Goal: Task Accomplishment & Management: Complete application form

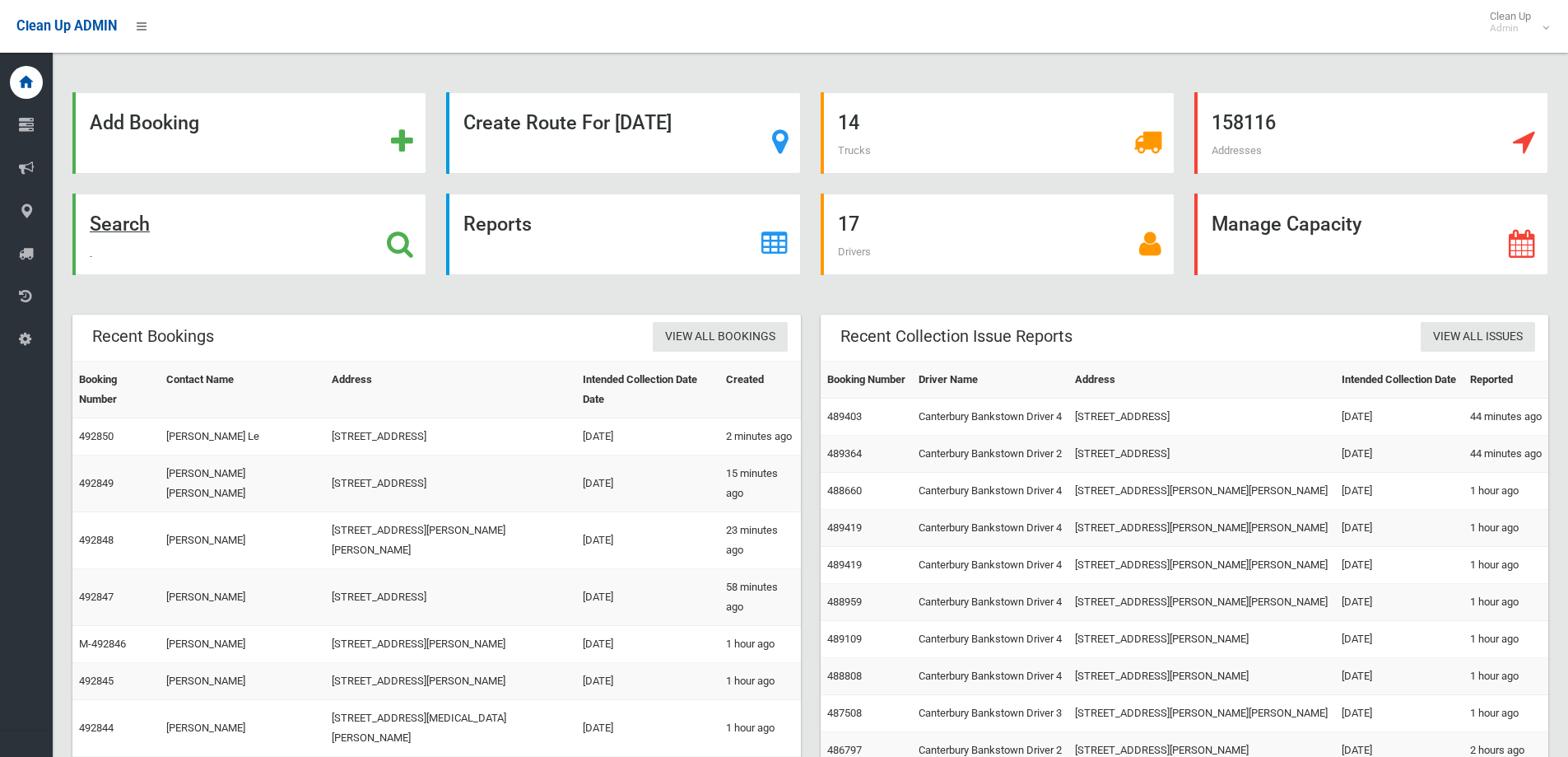
click at [152, 220] on div "Search" at bounding box center [249, 233] width 354 height 81
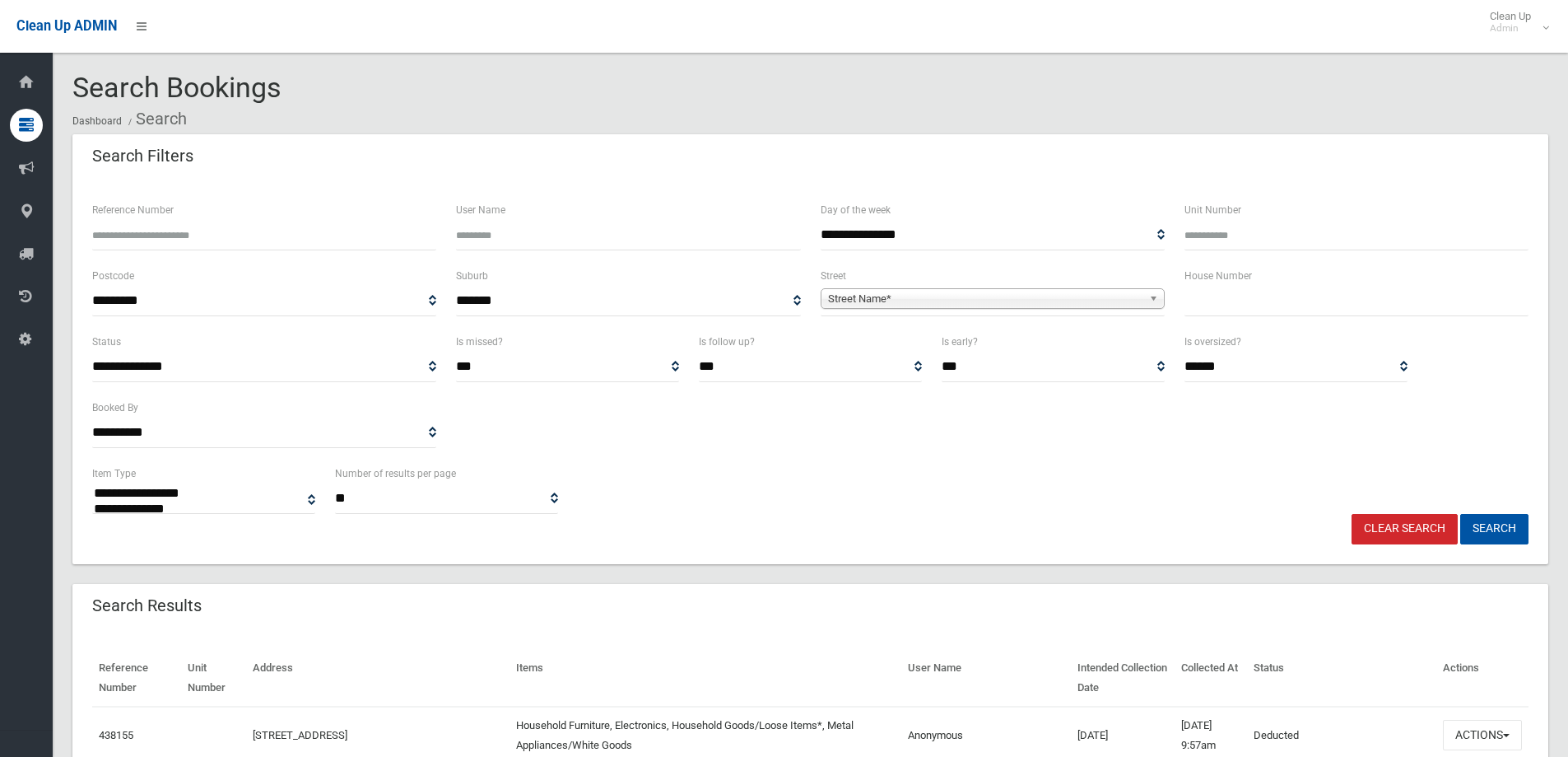
select select
drag, startPoint x: 0, startPoint y: 0, endPoint x: 248, endPoint y: 230, distance: 338.2
click at [235, 243] on input "Reference Number" at bounding box center [264, 235] width 344 height 31
type input "******"
click at [1460, 513] on button "Search" at bounding box center [1495, 529] width 68 height 31
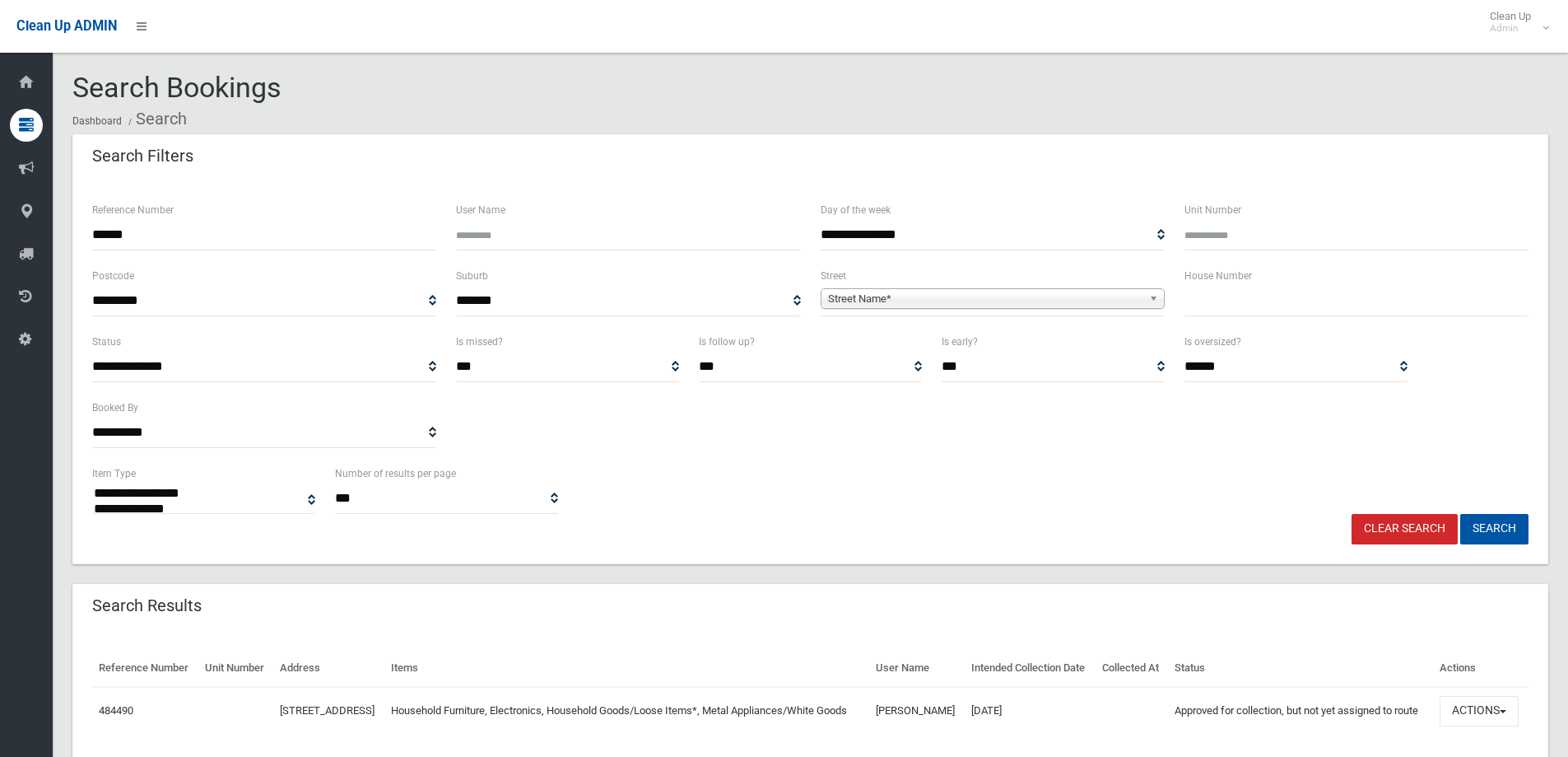
select select
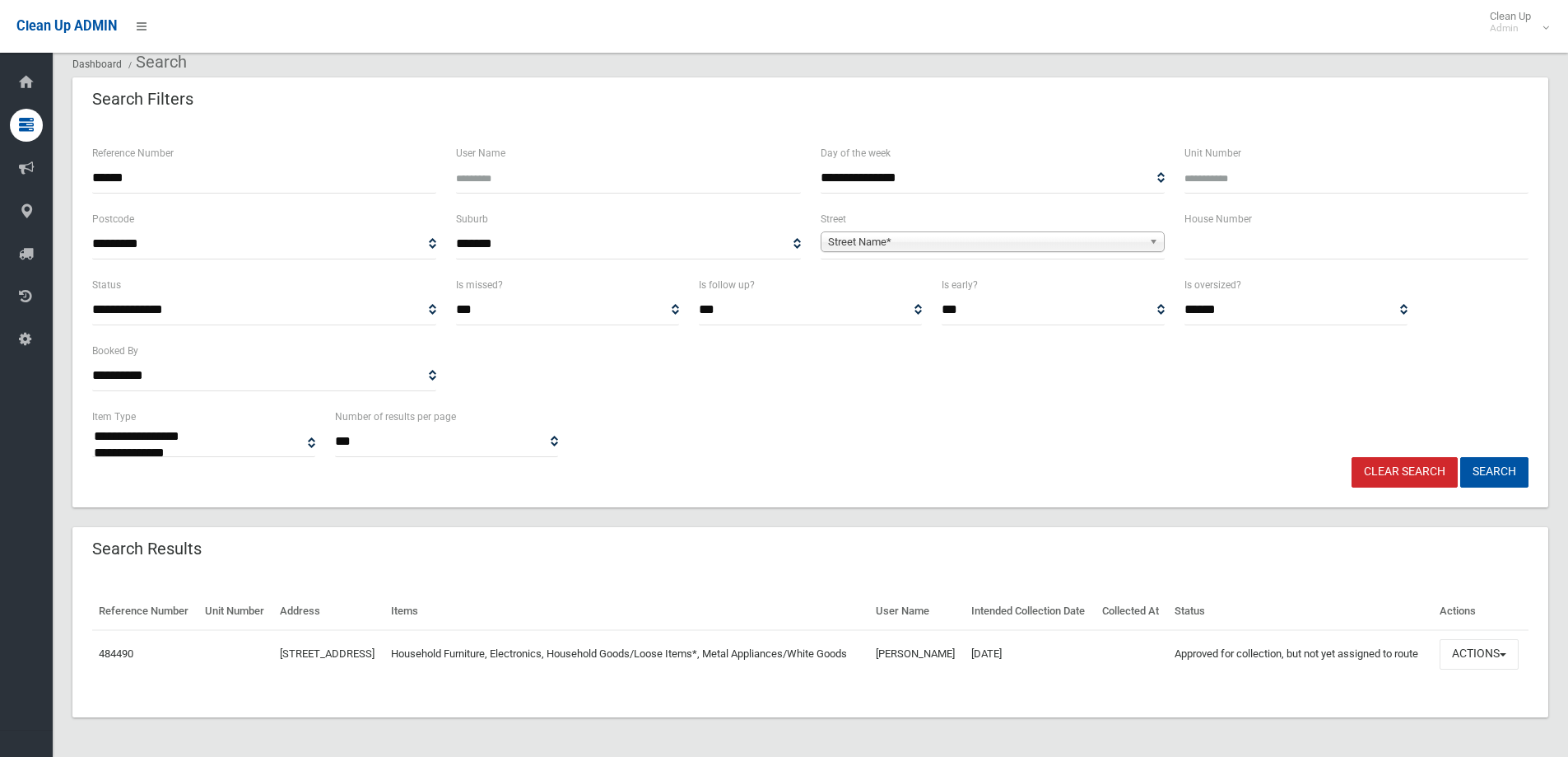
scroll to position [85, 0]
click at [1494, 654] on button "Actions" at bounding box center [1478, 654] width 79 height 31
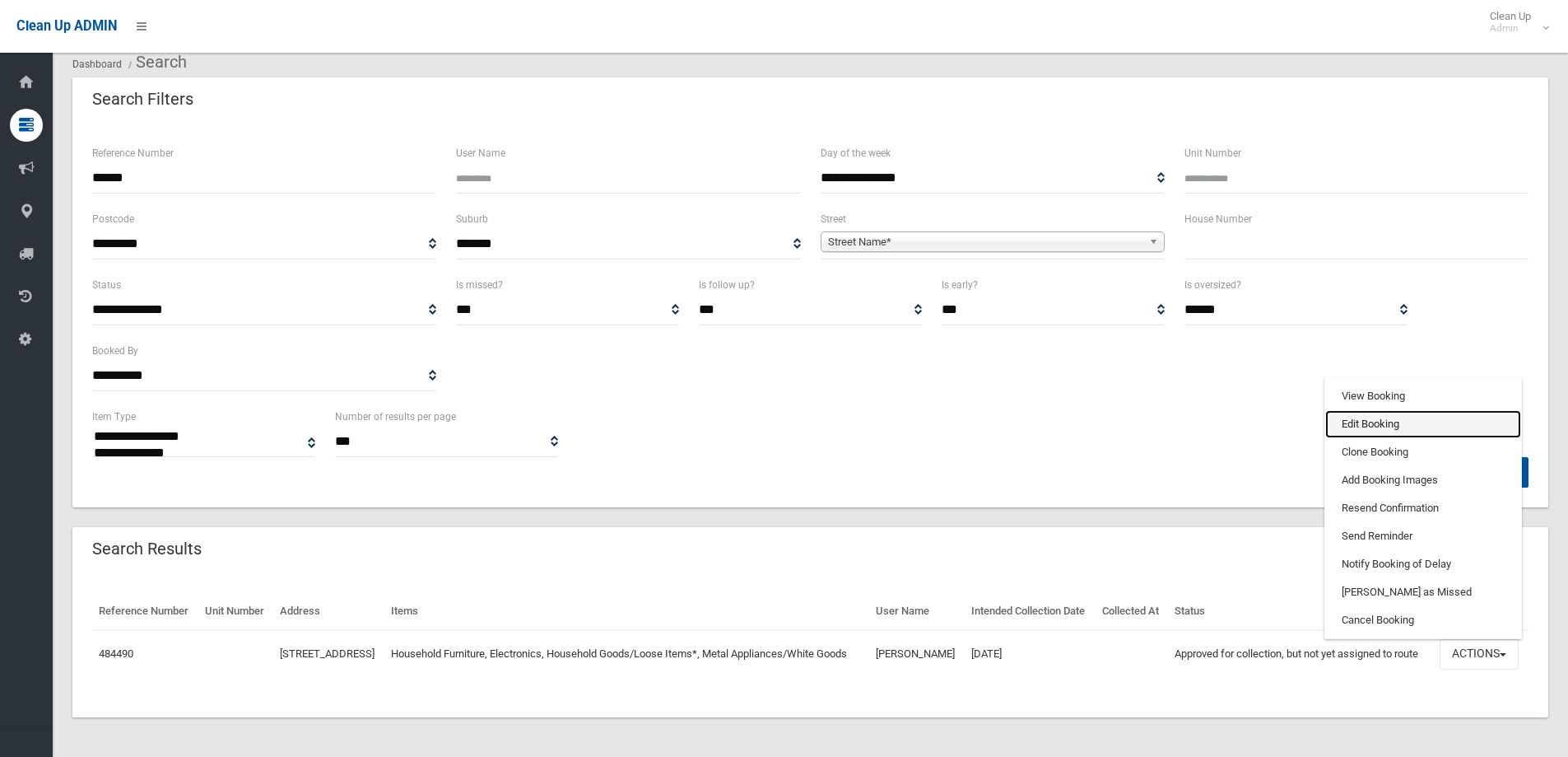
click at [1428, 423] on link "Edit Booking" at bounding box center [1422, 424] width 196 height 28
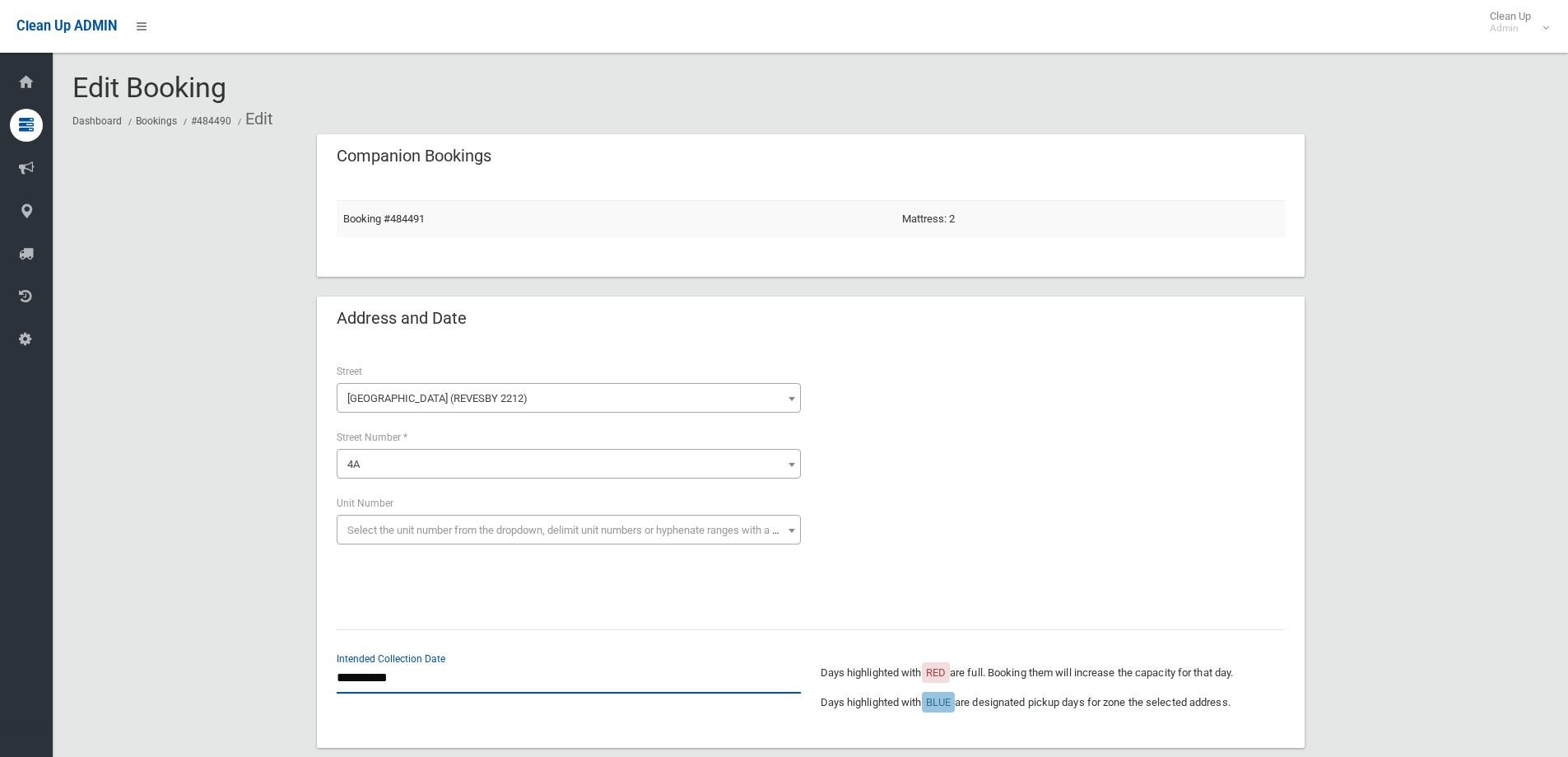
click at [443, 679] on input "**********" at bounding box center [569, 678] width 465 height 31
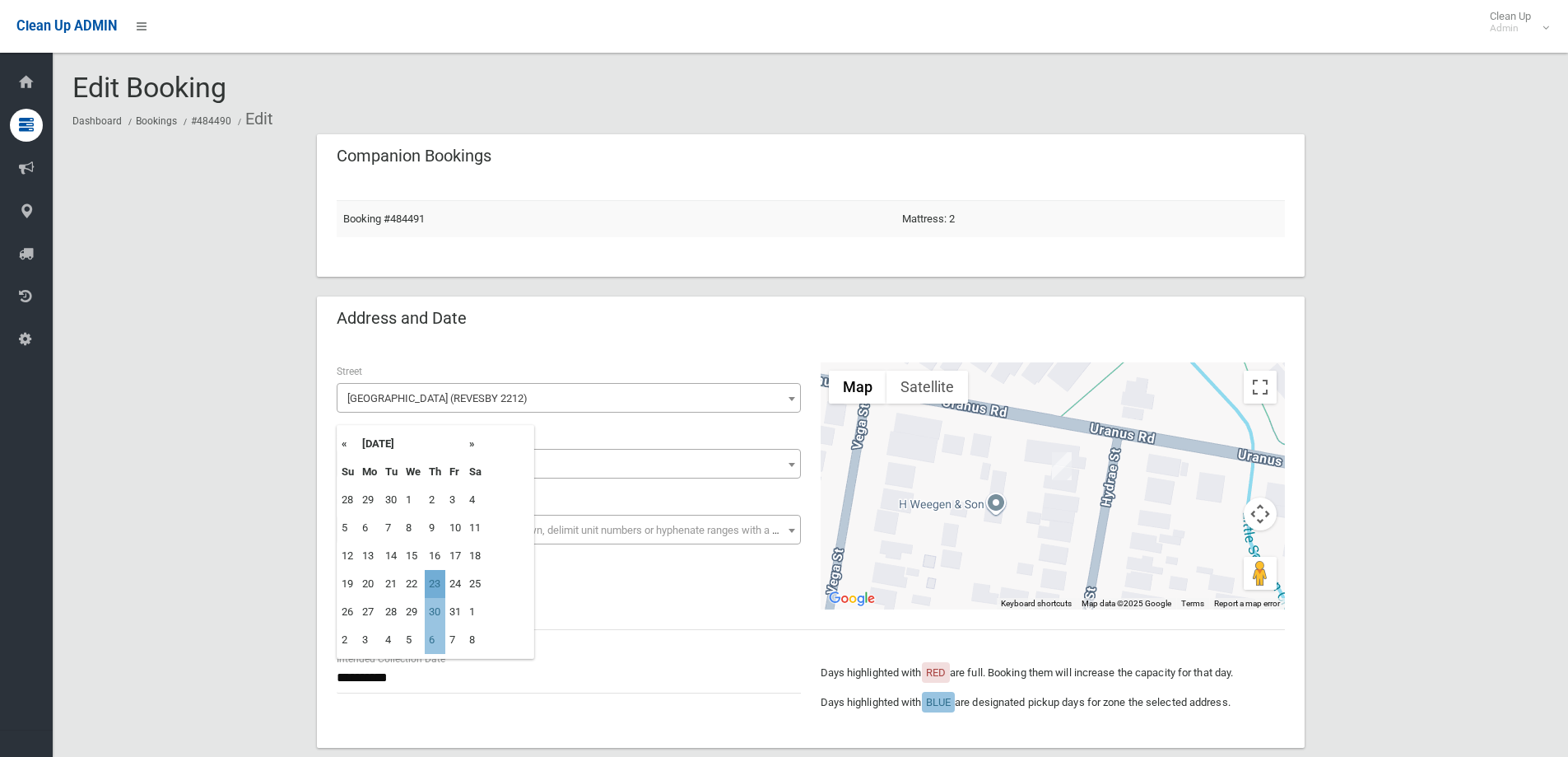
click at [434, 586] on td "23" at bounding box center [435, 584] width 20 height 28
type input "**********"
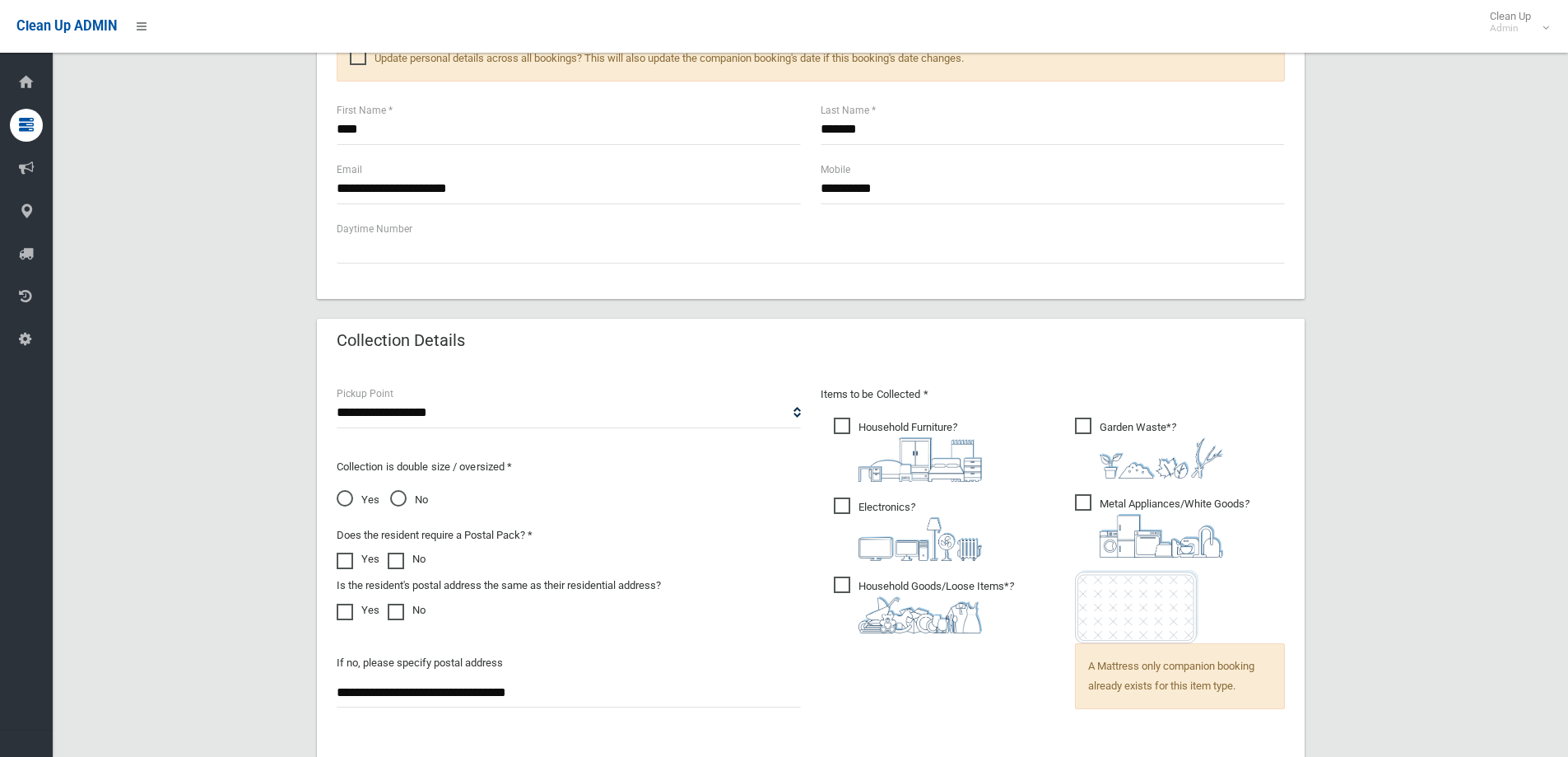
scroll to position [1071, 0]
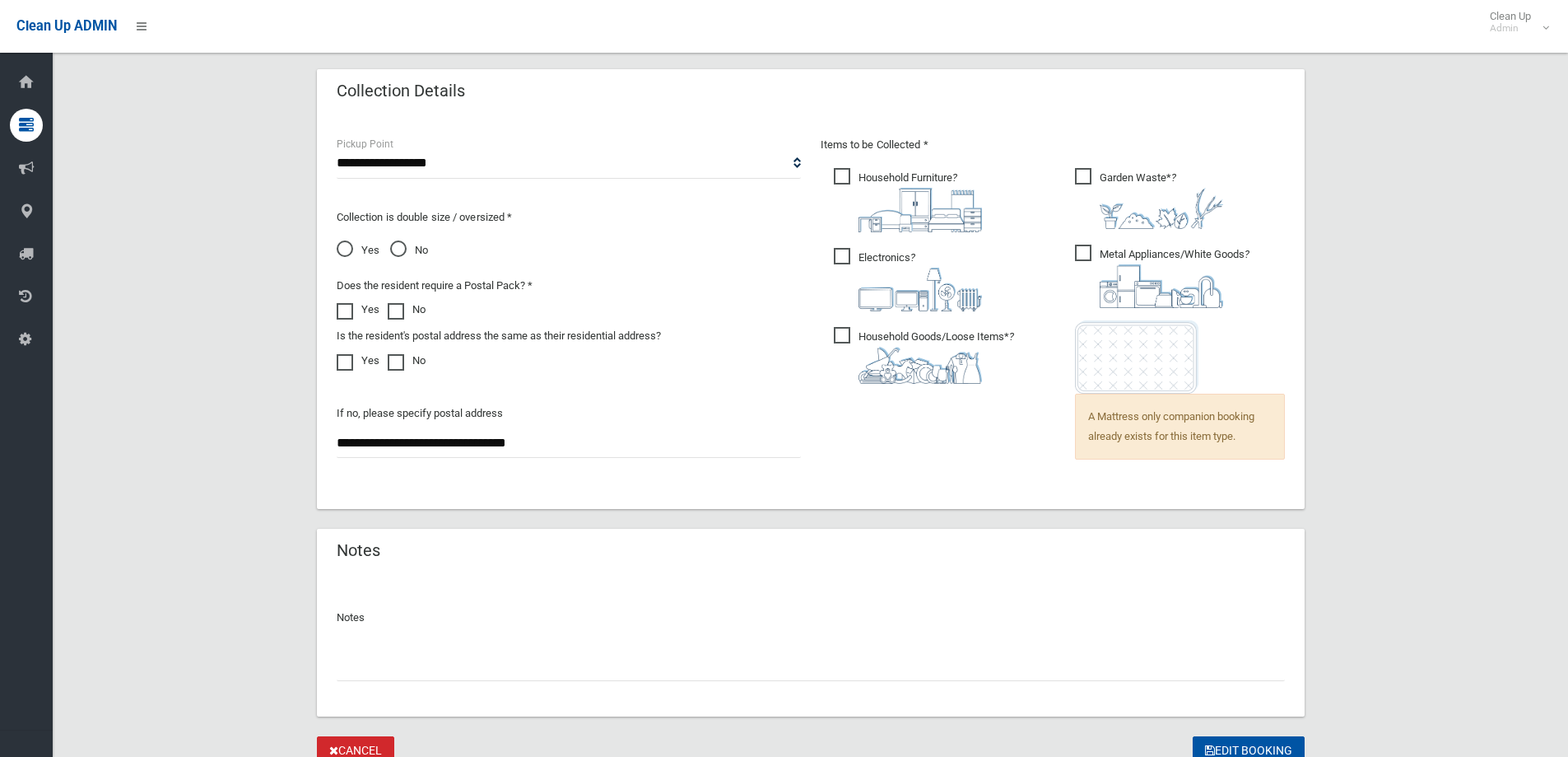
click at [477, 652] on input "text" at bounding box center [810, 666] width 948 height 31
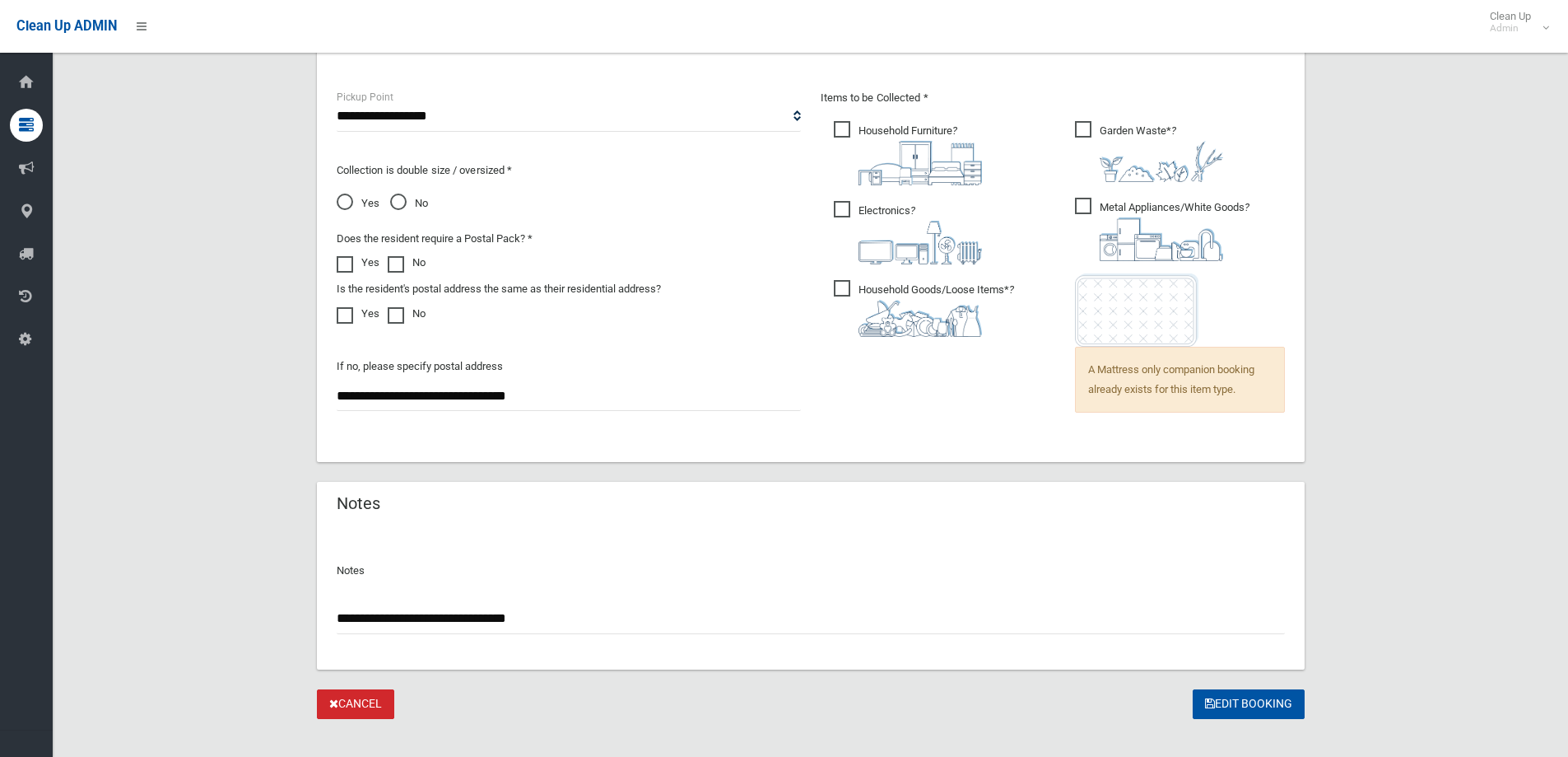
scroll to position [1139, 0]
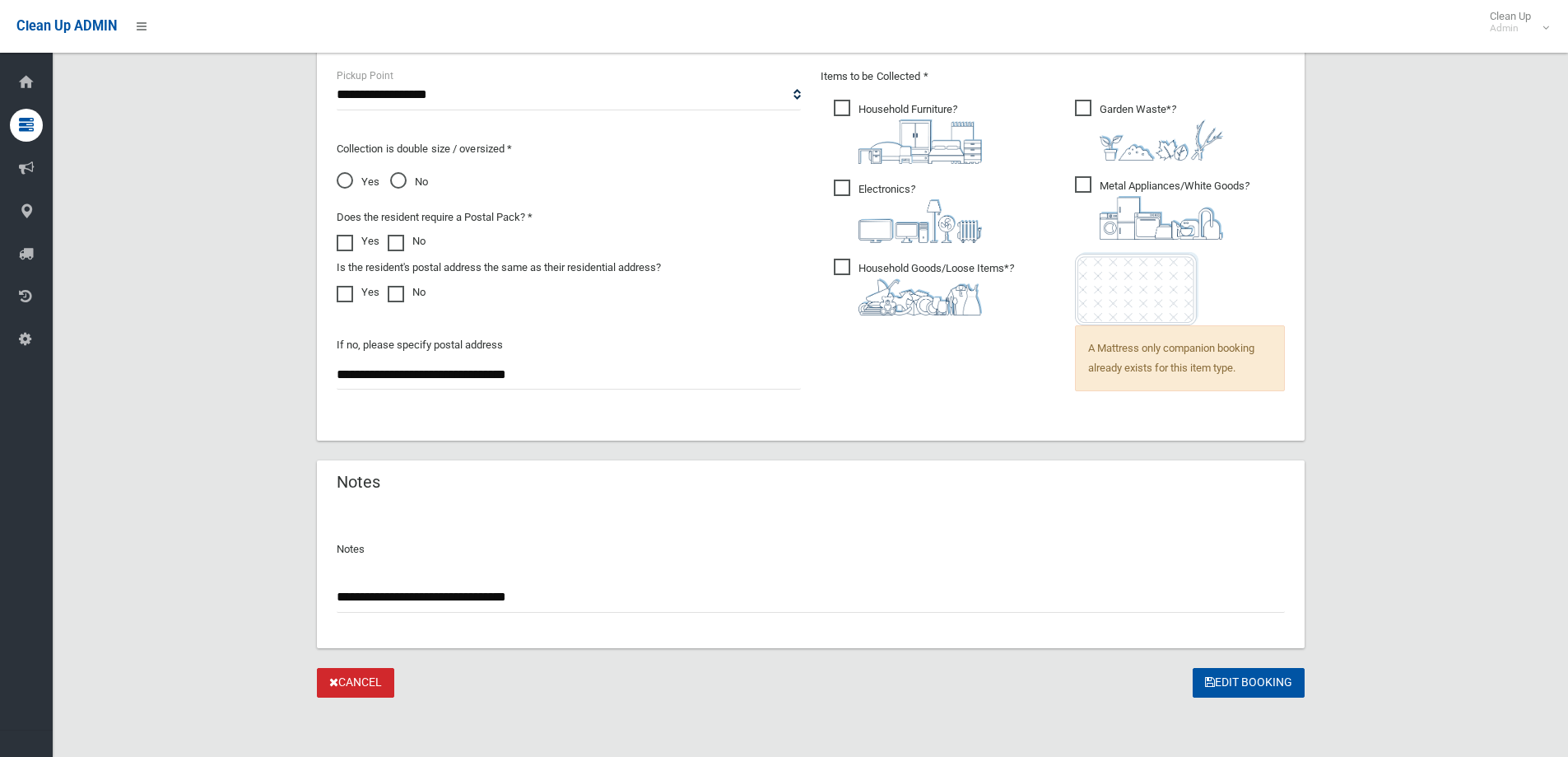
type input "**********"
click at [1251, 673] on button "Edit Booking" at bounding box center [1248, 684] width 112 height 31
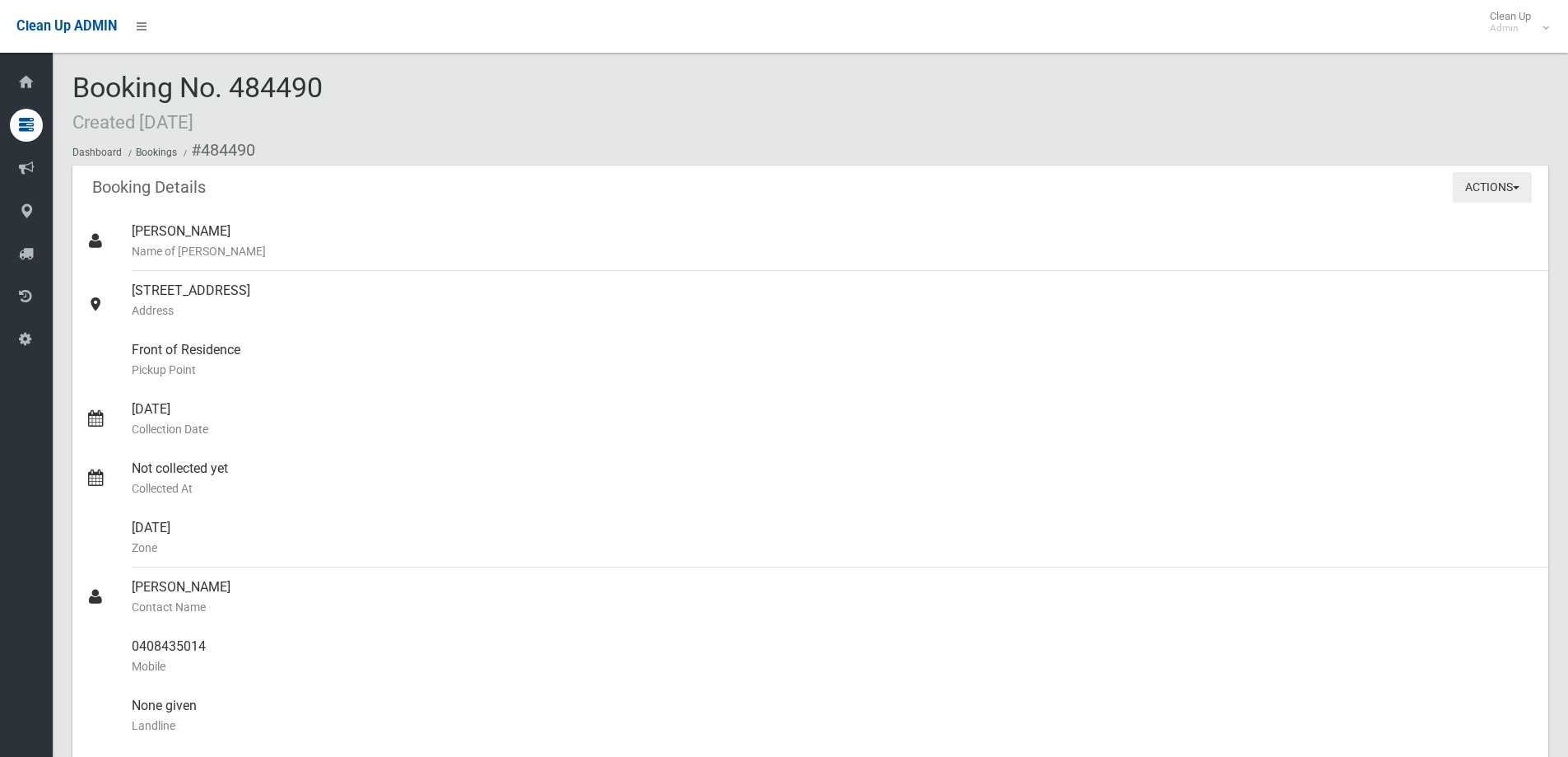
click at [1488, 197] on button "Actions" at bounding box center [1492, 187] width 79 height 31
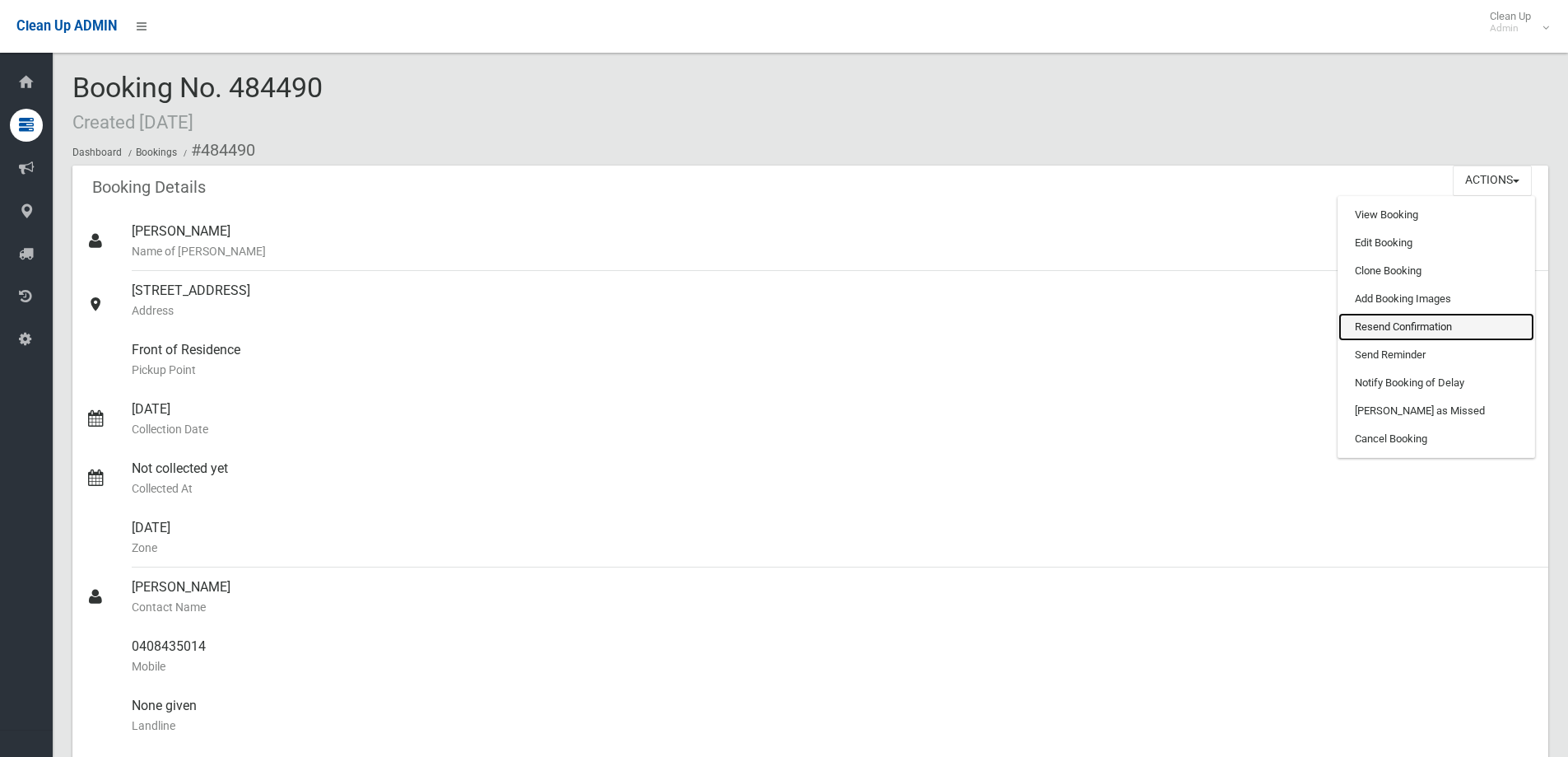
drag, startPoint x: 1421, startPoint y: 329, endPoint x: 851, endPoint y: 79, distance: 622.4
click at [1420, 327] on link "Resend Confirmation" at bounding box center [1436, 326] width 196 height 28
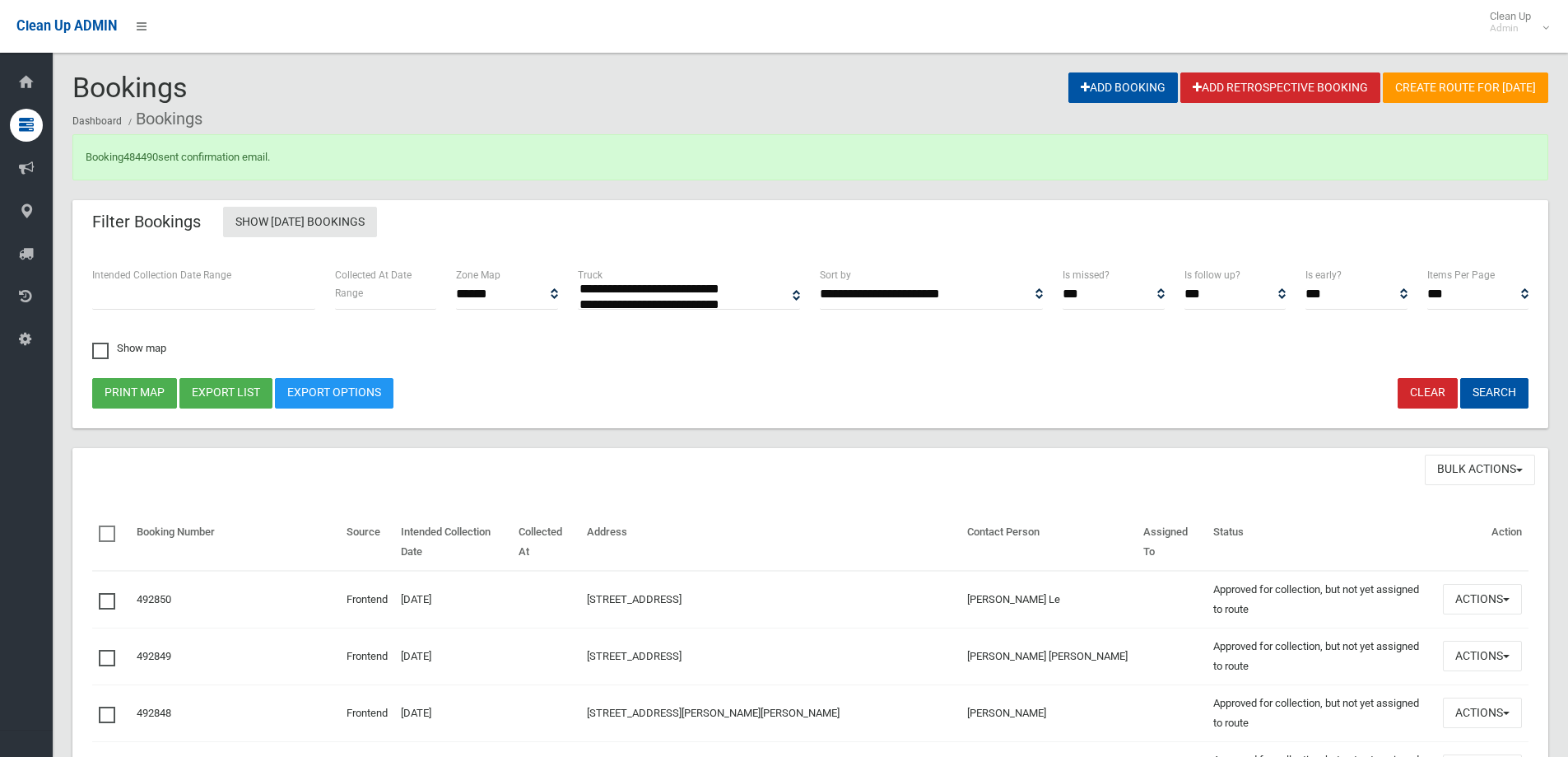
select select
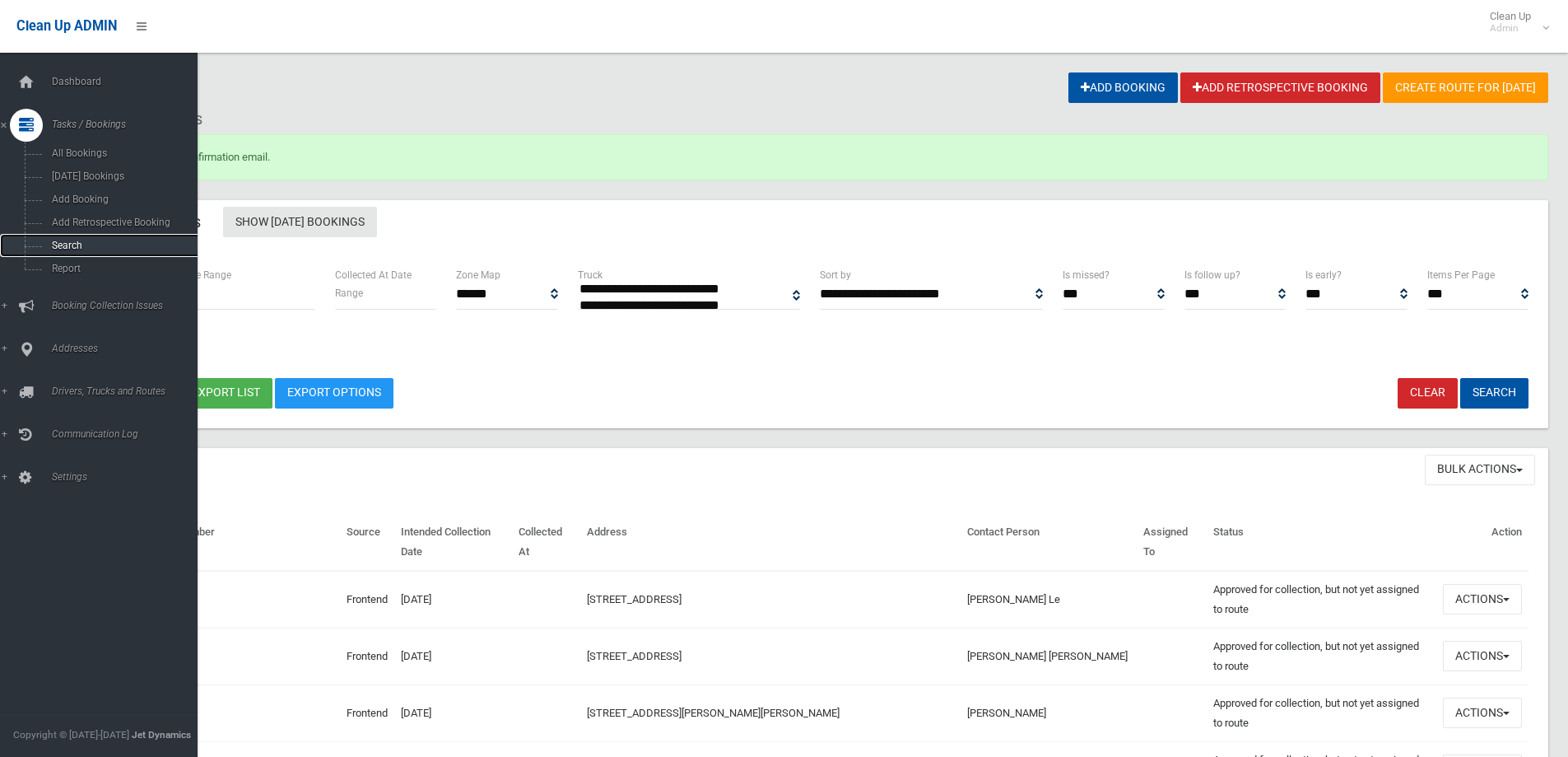
click at [71, 243] on span "Search" at bounding box center [121, 244] width 149 height 11
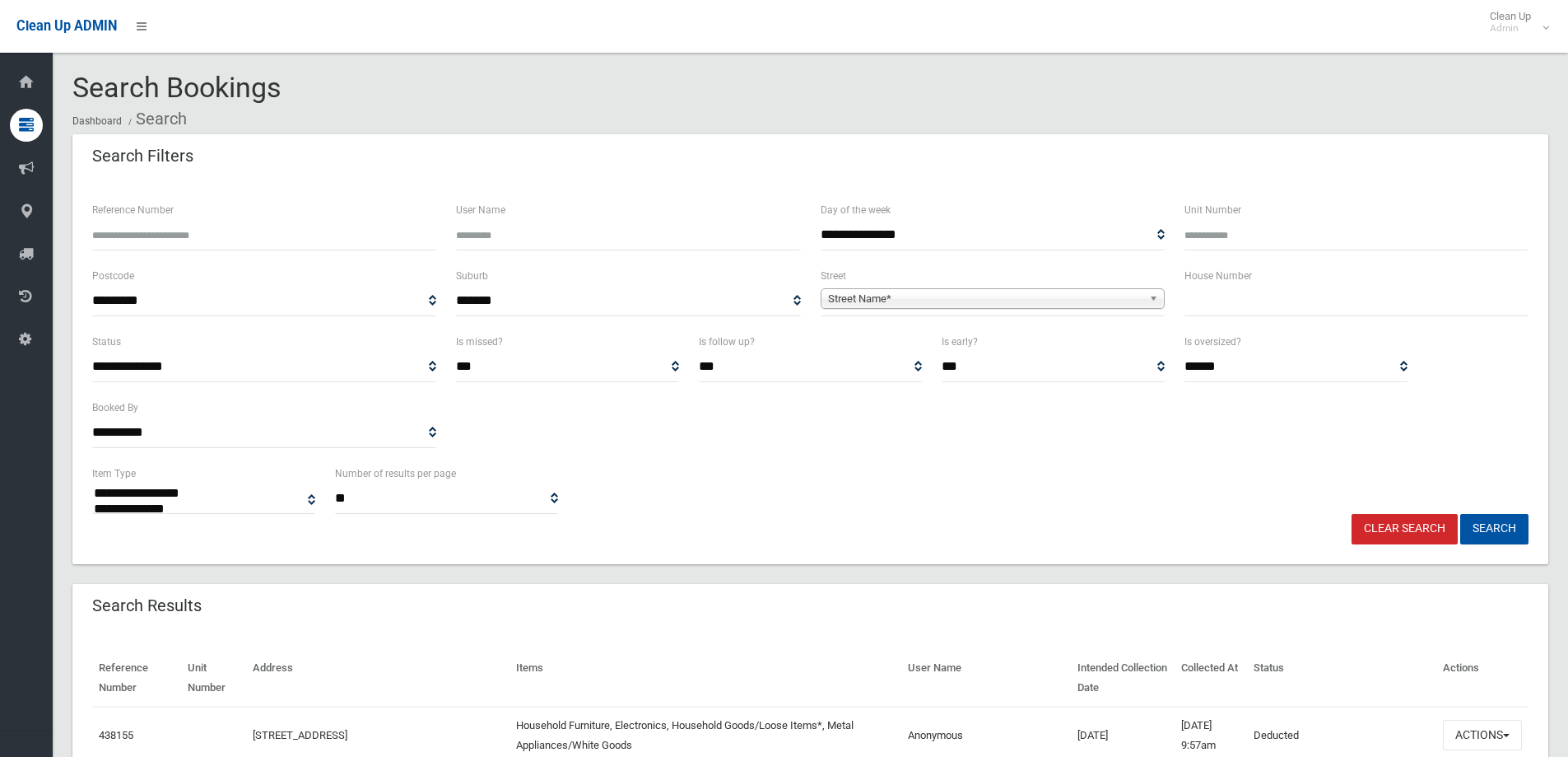
select select
click at [208, 238] on input "Reference Number" at bounding box center [264, 235] width 344 height 31
type input "******"
click at [1483, 521] on button "Search" at bounding box center [1495, 529] width 68 height 31
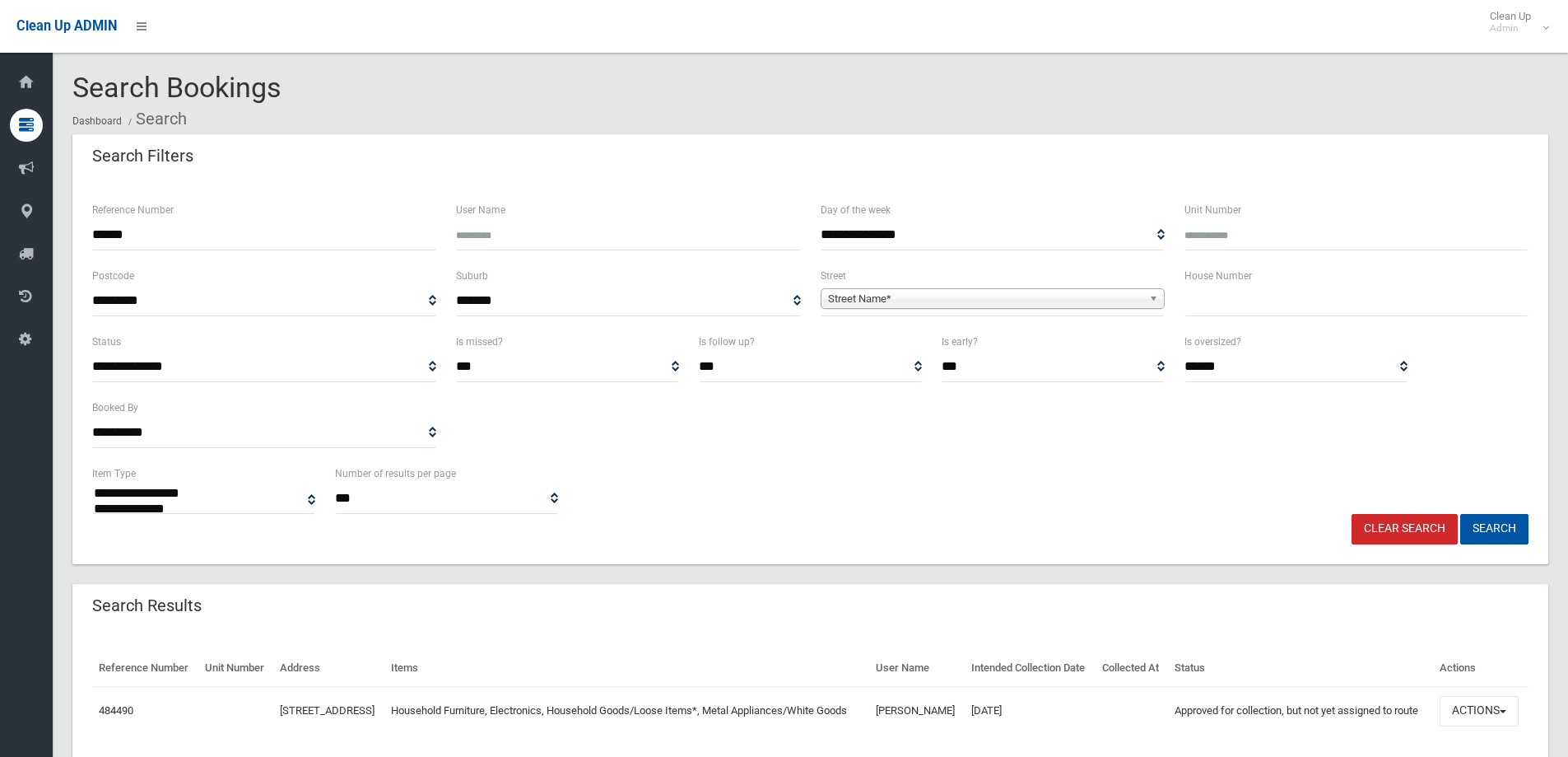
select select
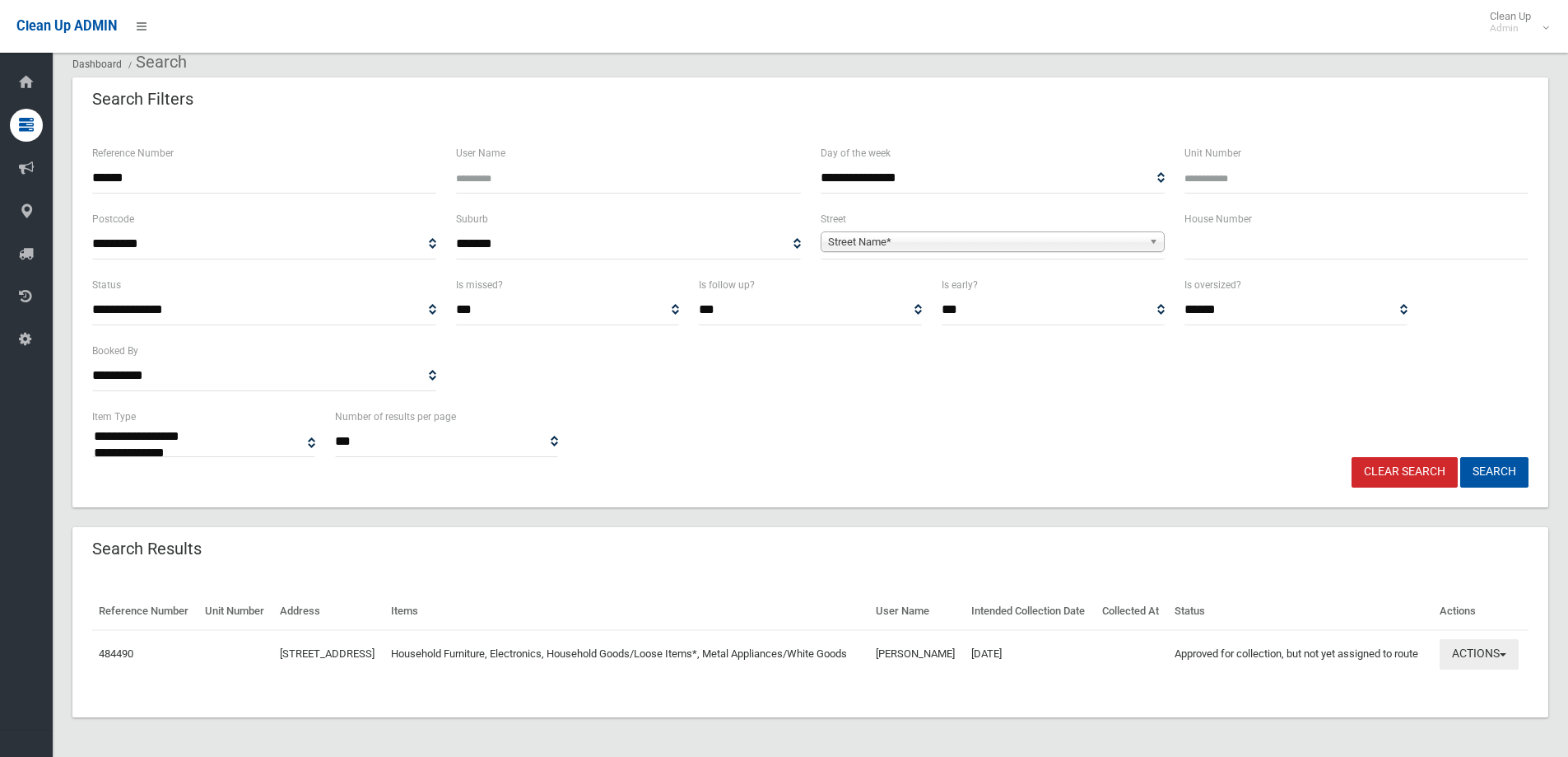
click at [1489, 648] on button "Actions" at bounding box center [1478, 654] width 79 height 31
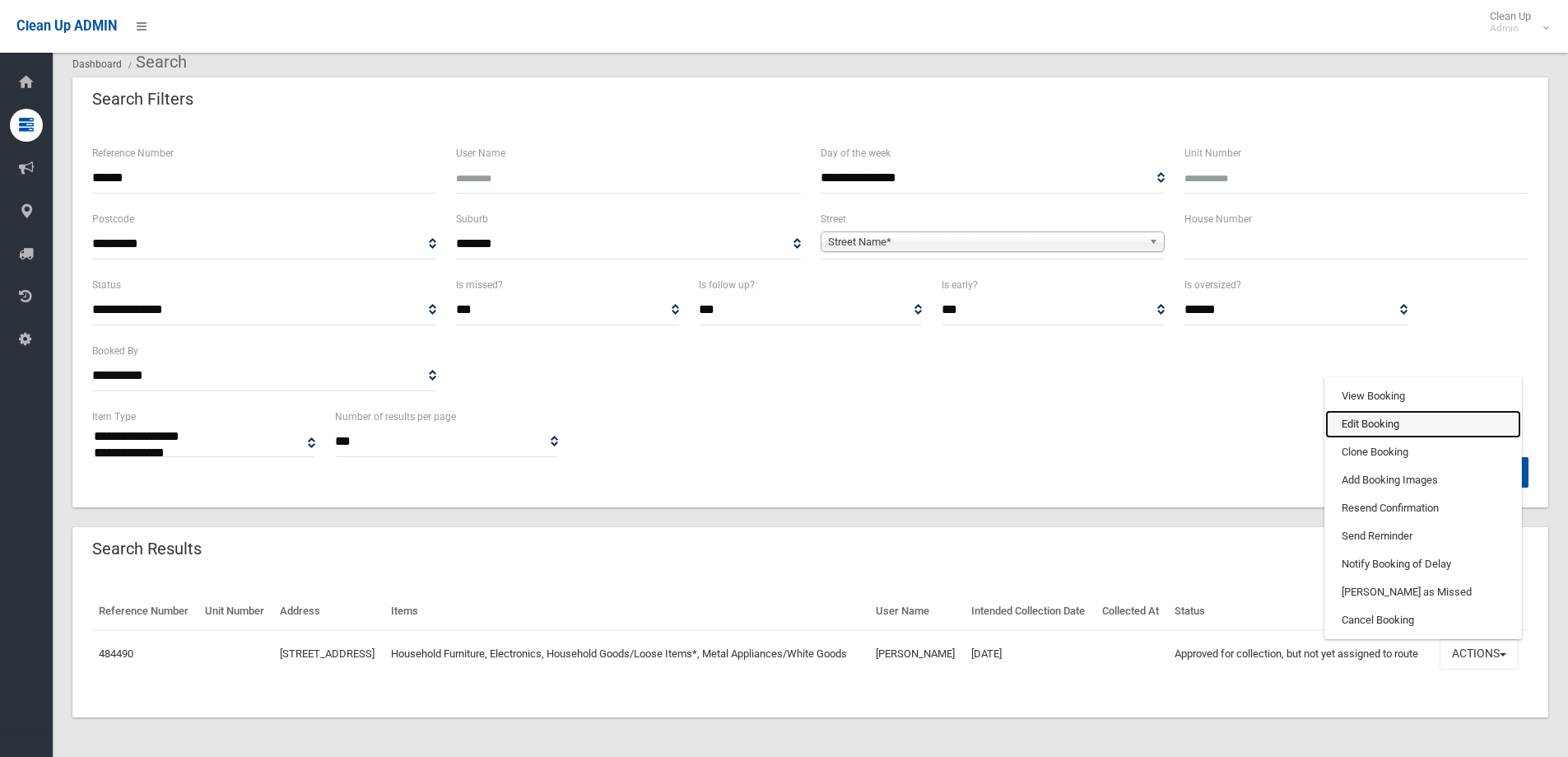
click at [1354, 417] on link "Edit Booking" at bounding box center [1422, 424] width 196 height 28
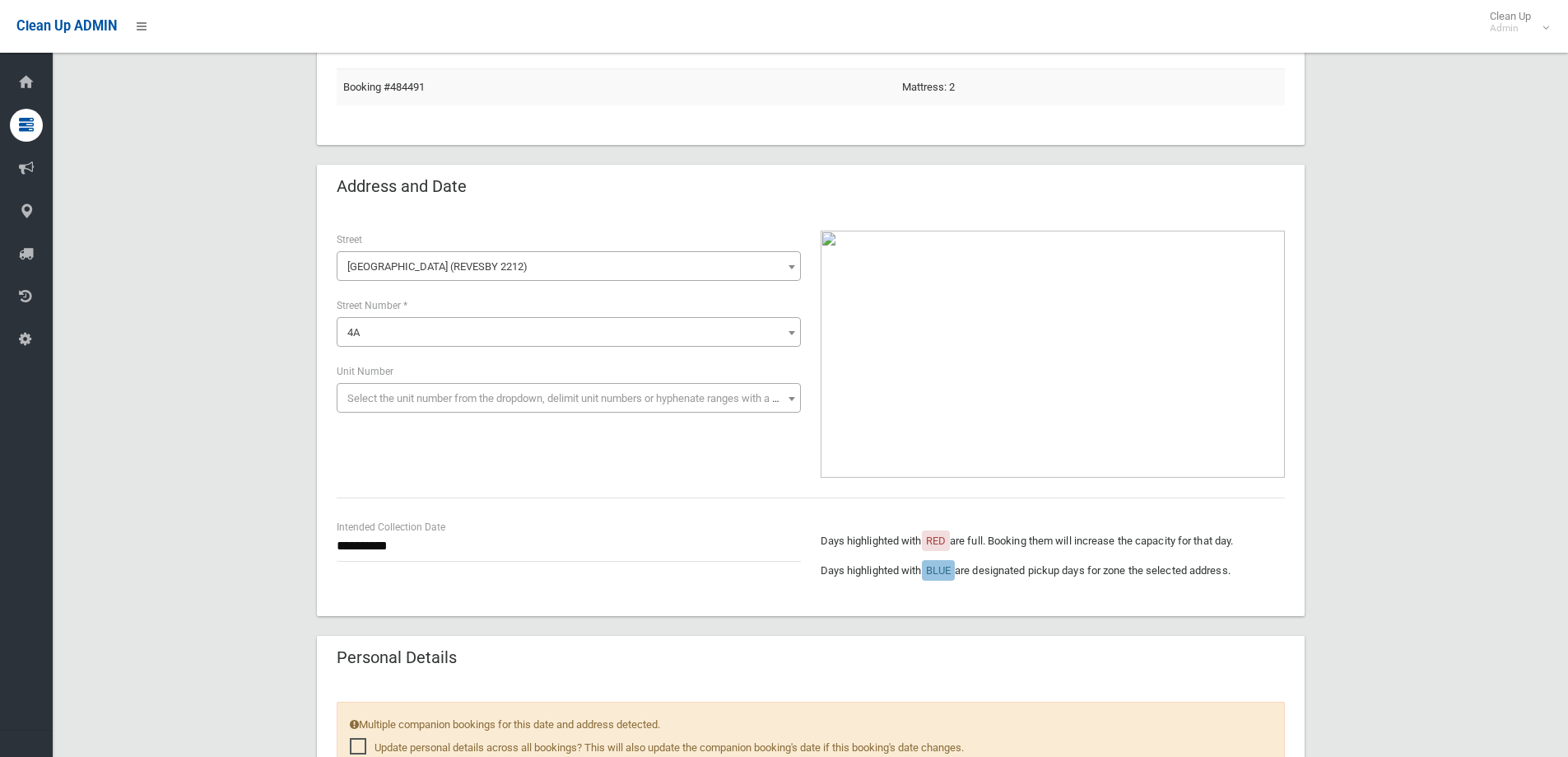
scroll to position [412, 0]
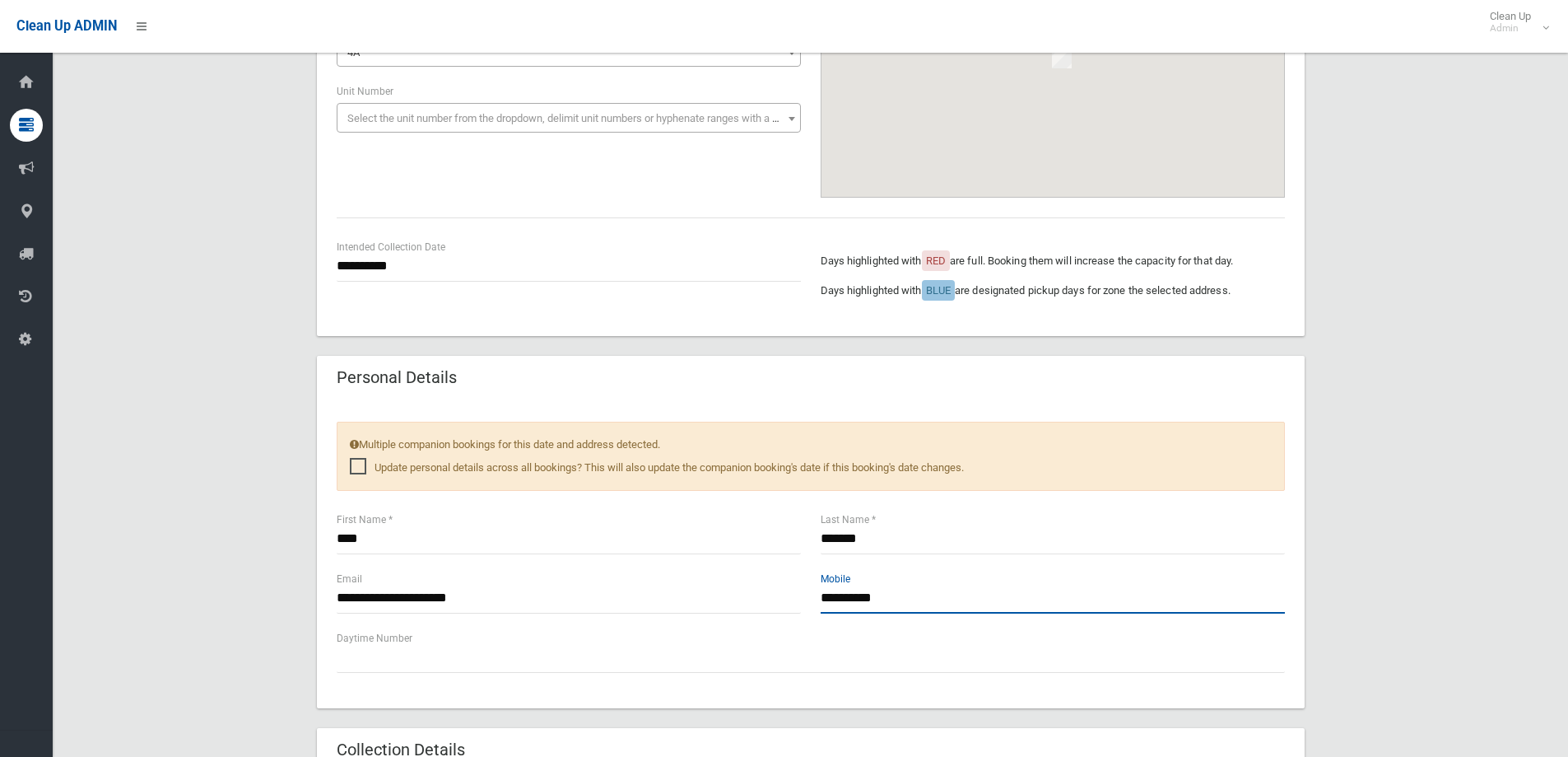
drag, startPoint x: 986, startPoint y: 594, endPoint x: 646, endPoint y: 647, distance: 344.1
click at [646, 646] on div "**********" at bounding box center [810, 555] width 987 height 306
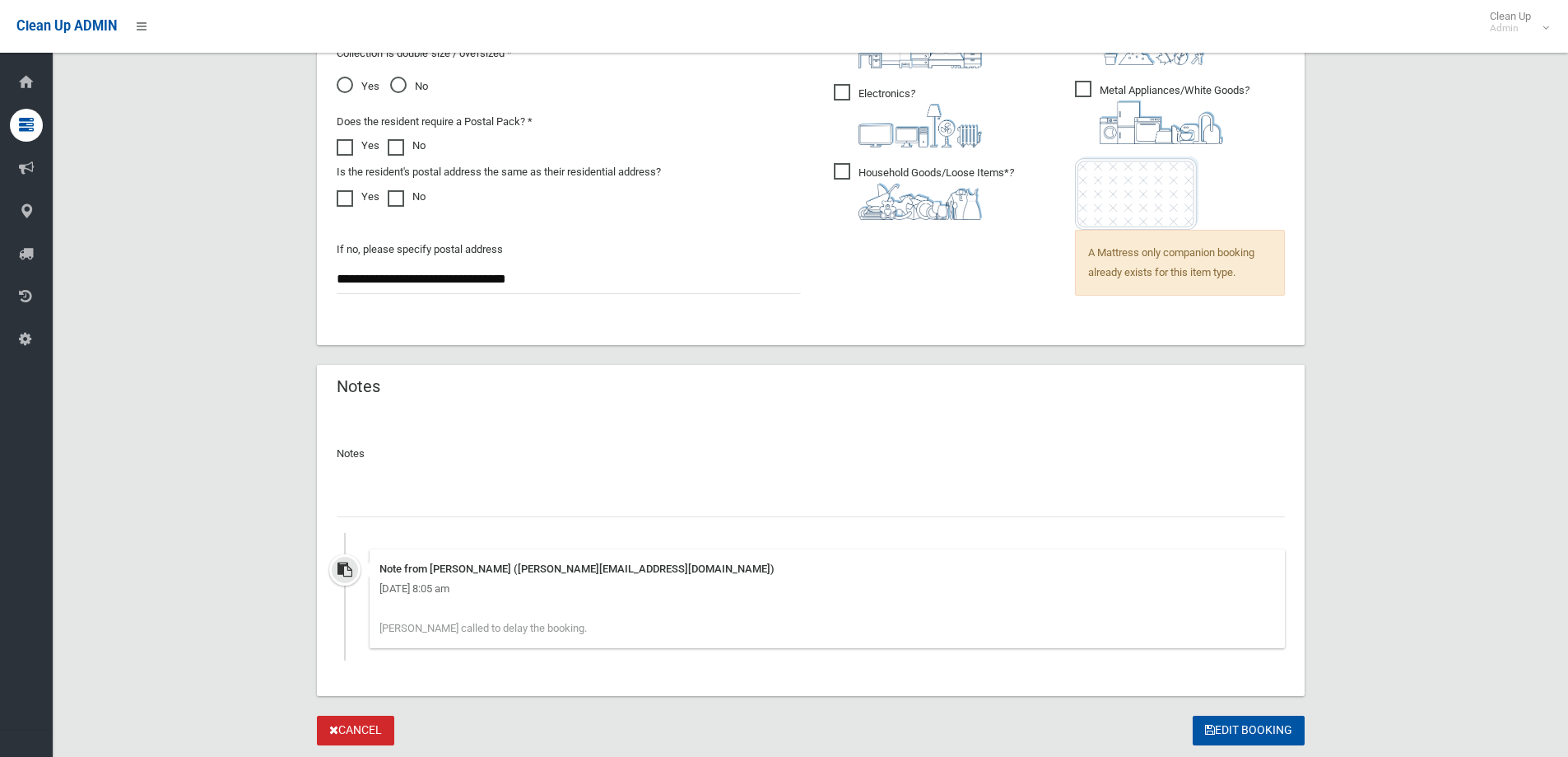
scroll to position [1235, 0]
type input "**********"
click at [1252, 733] on button "Edit Booking" at bounding box center [1248, 730] width 112 height 31
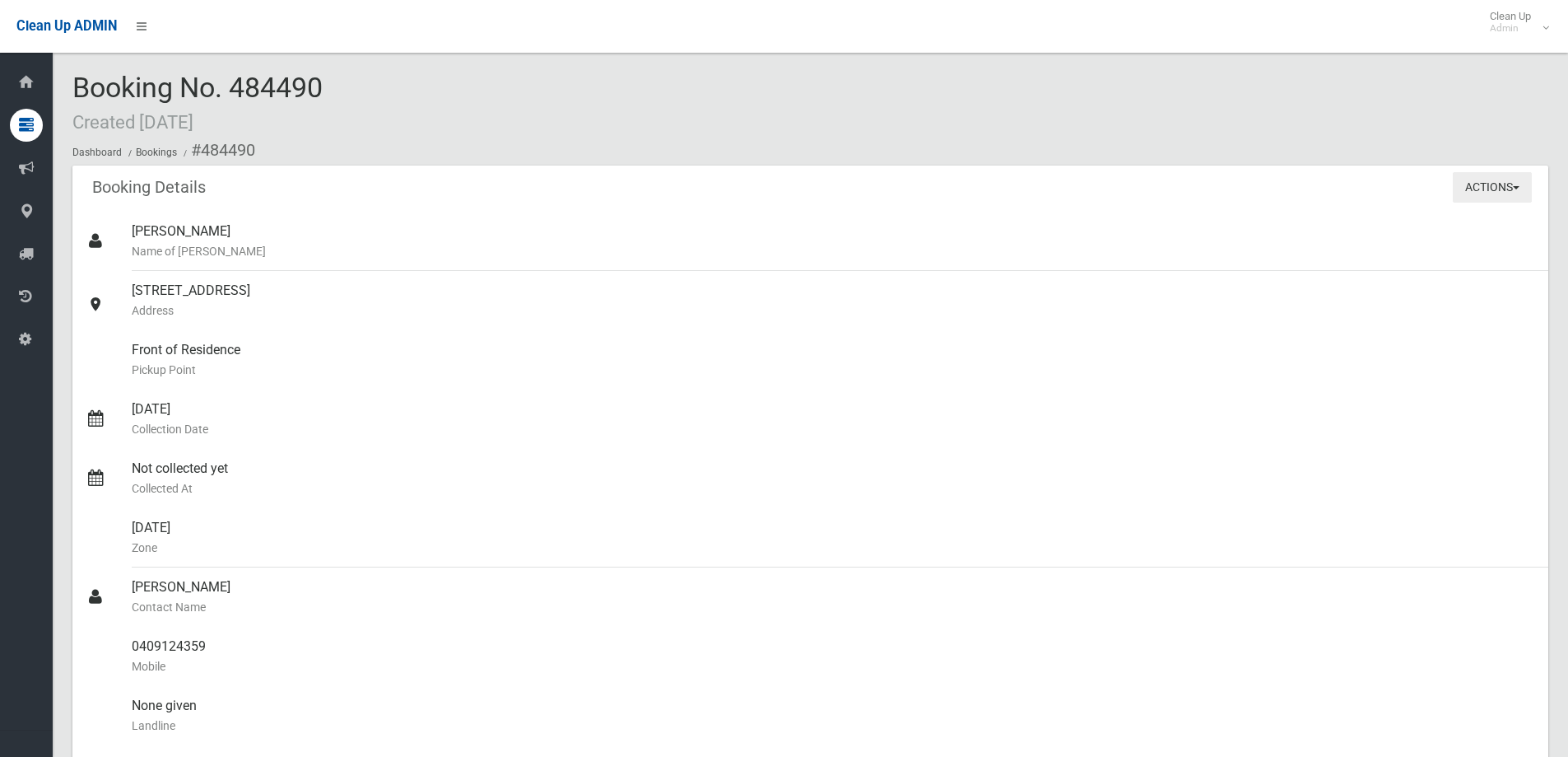
click at [1464, 200] on button "Actions" at bounding box center [1492, 187] width 79 height 31
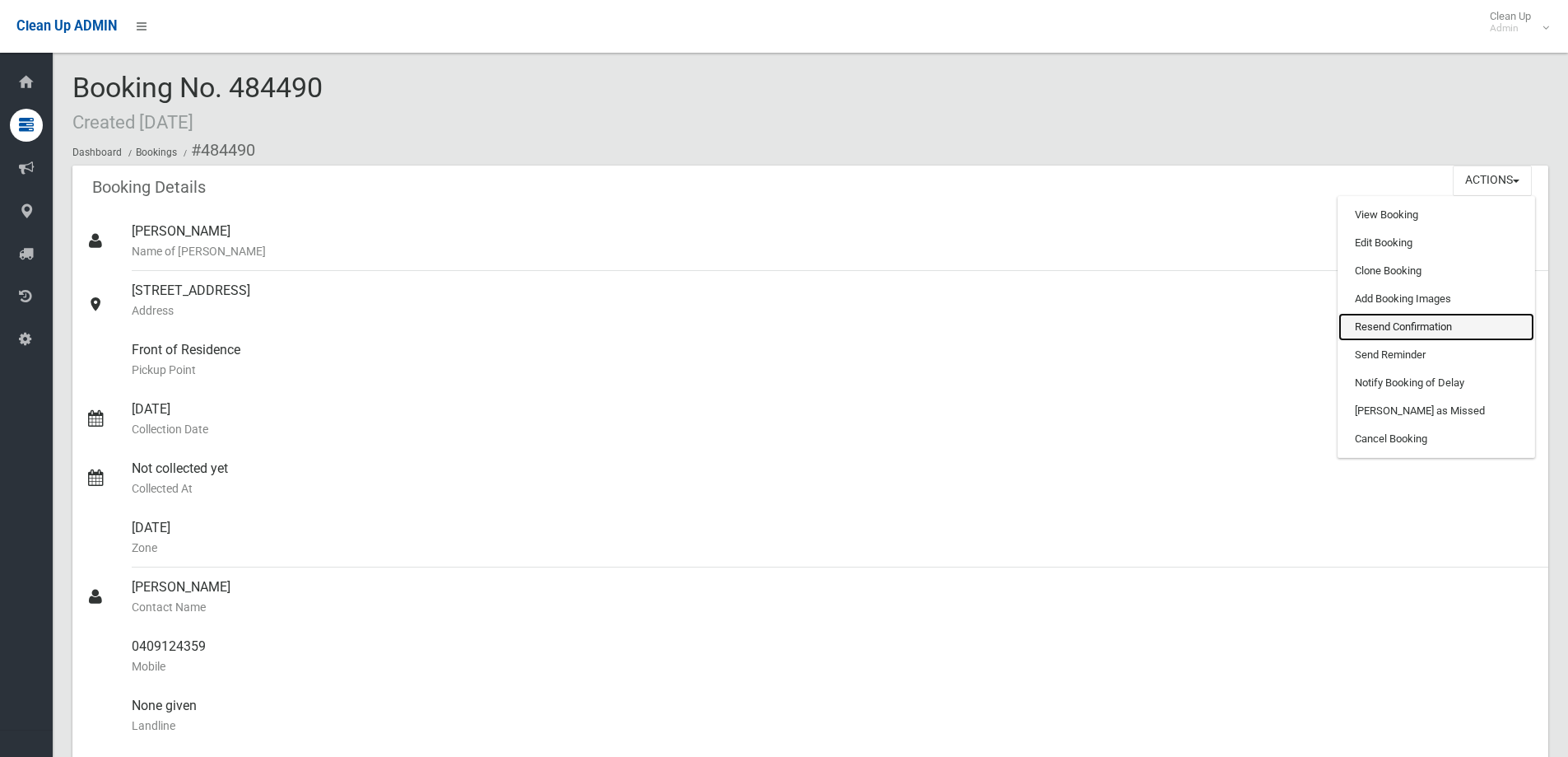
drag, startPoint x: 1416, startPoint y: 331, endPoint x: 873, endPoint y: 74, distance: 600.7
click at [1416, 329] on link "Resend Confirmation" at bounding box center [1436, 326] width 196 height 28
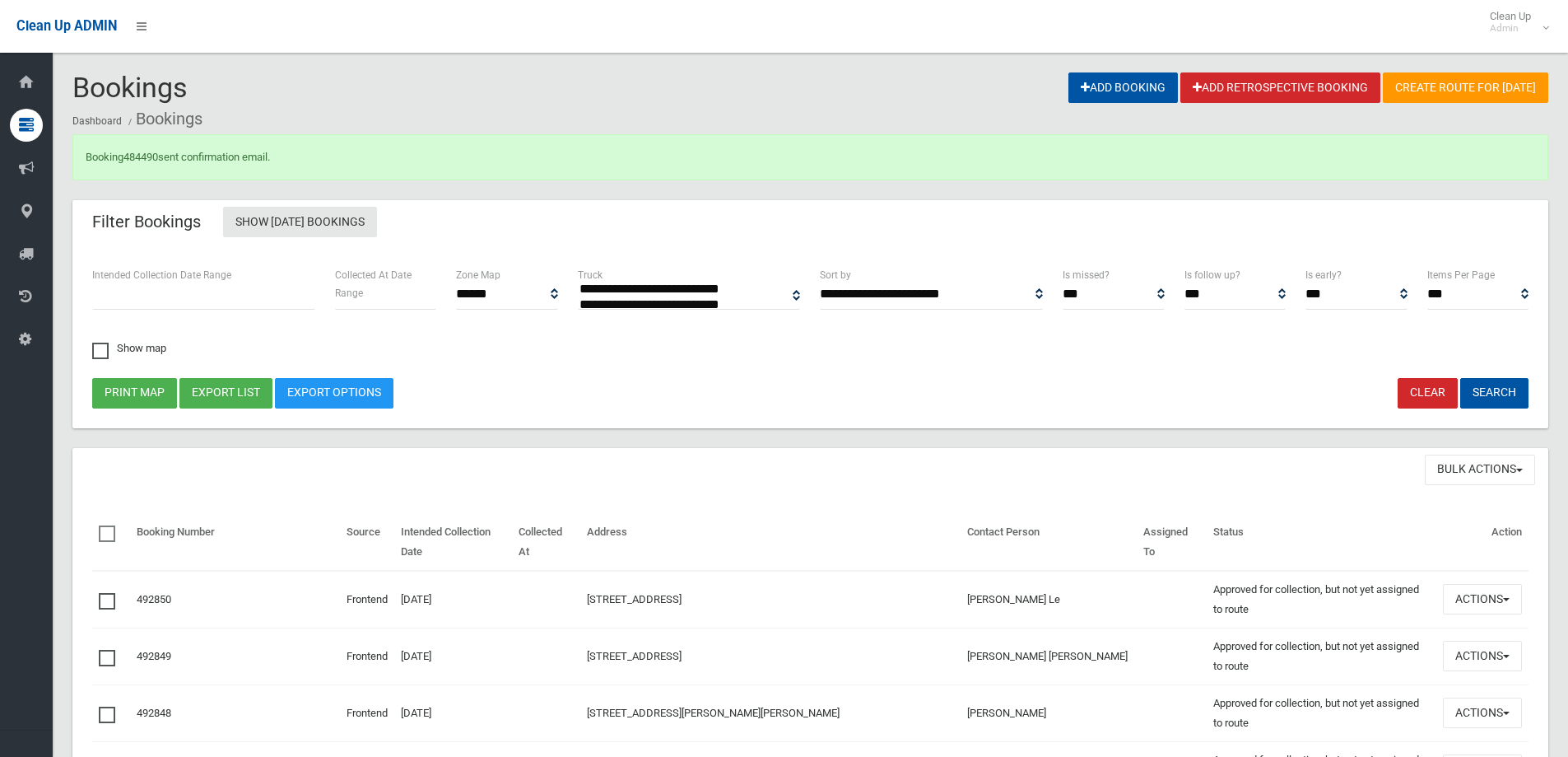
select select
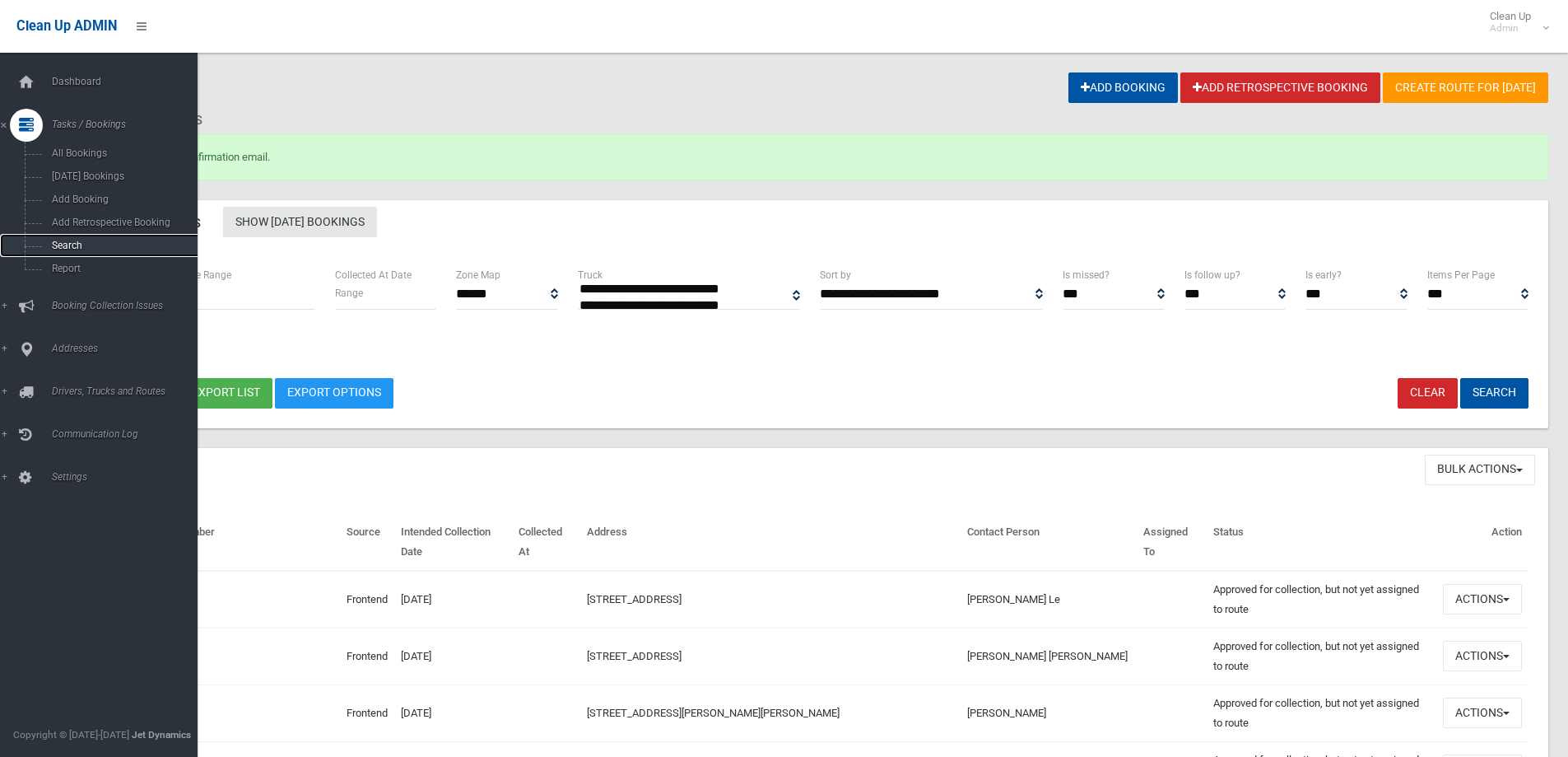
click at [55, 255] on link "Search" at bounding box center [105, 245] width 210 height 23
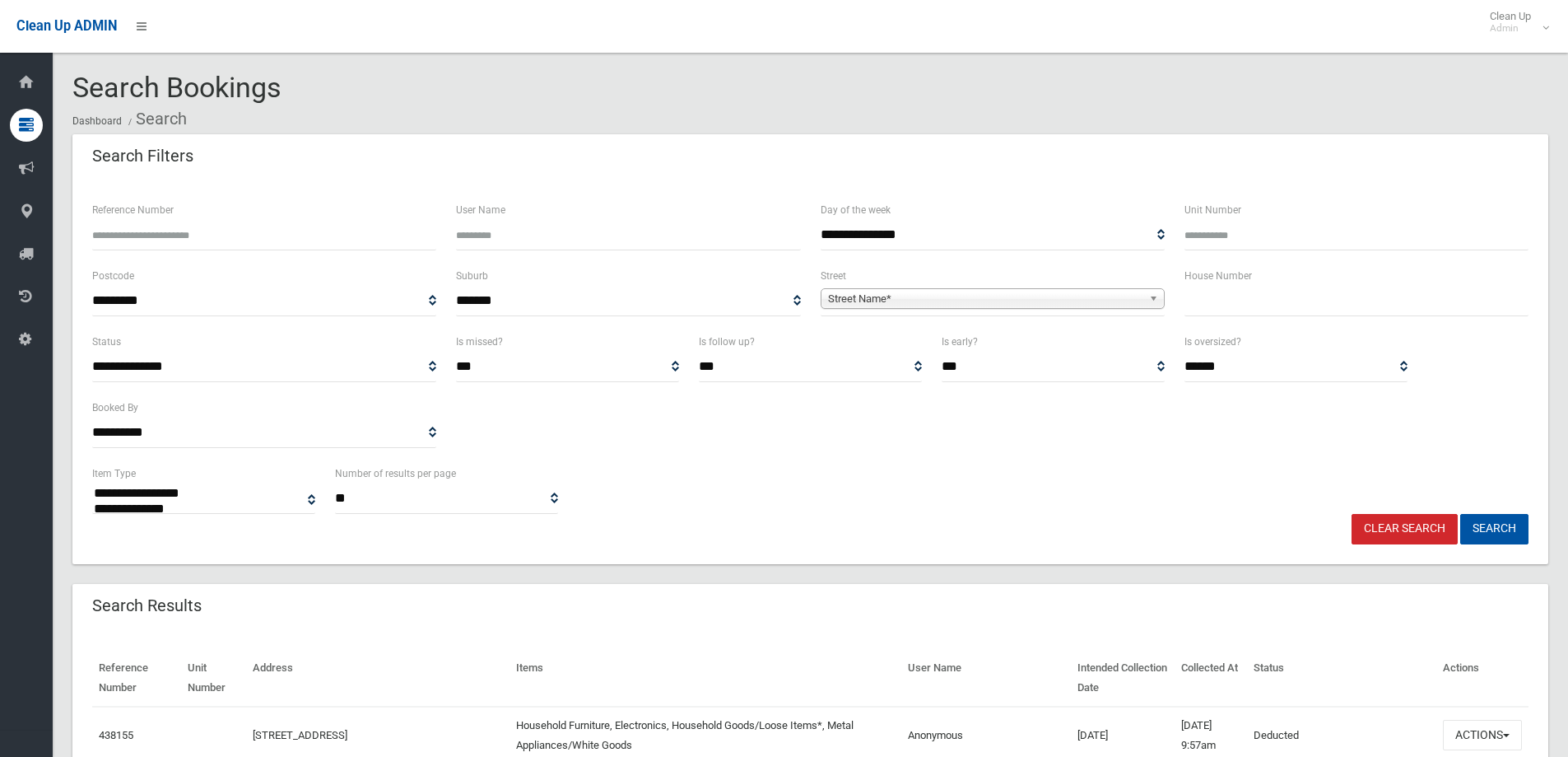
select select
click at [202, 221] on input "Reference Number" at bounding box center [264, 235] width 344 height 31
type input "******"
drag, startPoint x: 1488, startPoint y: 531, endPoint x: 1290, endPoint y: 477, distance: 205.2
click at [1487, 530] on button "Search" at bounding box center [1495, 529] width 68 height 31
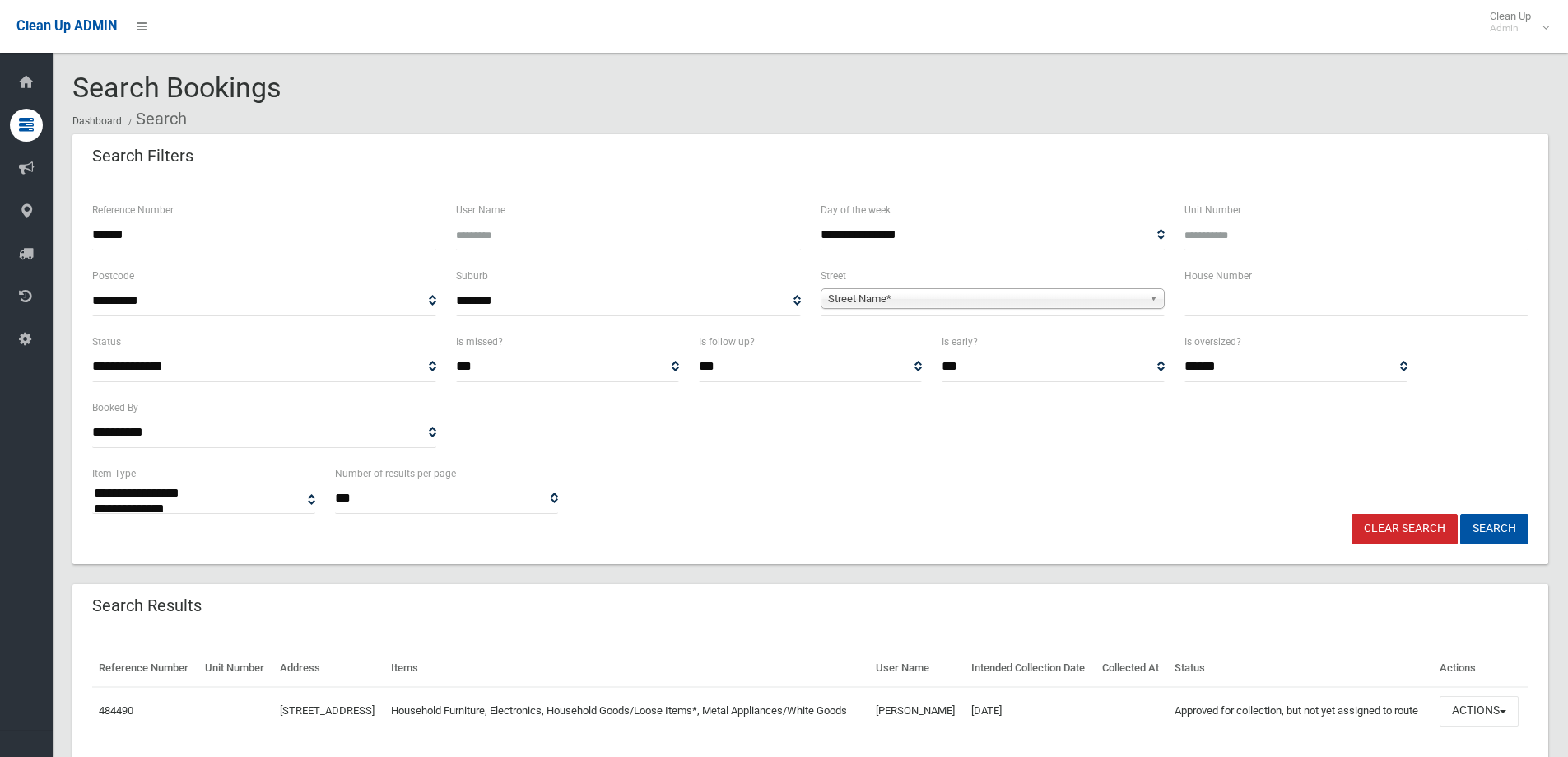
select select
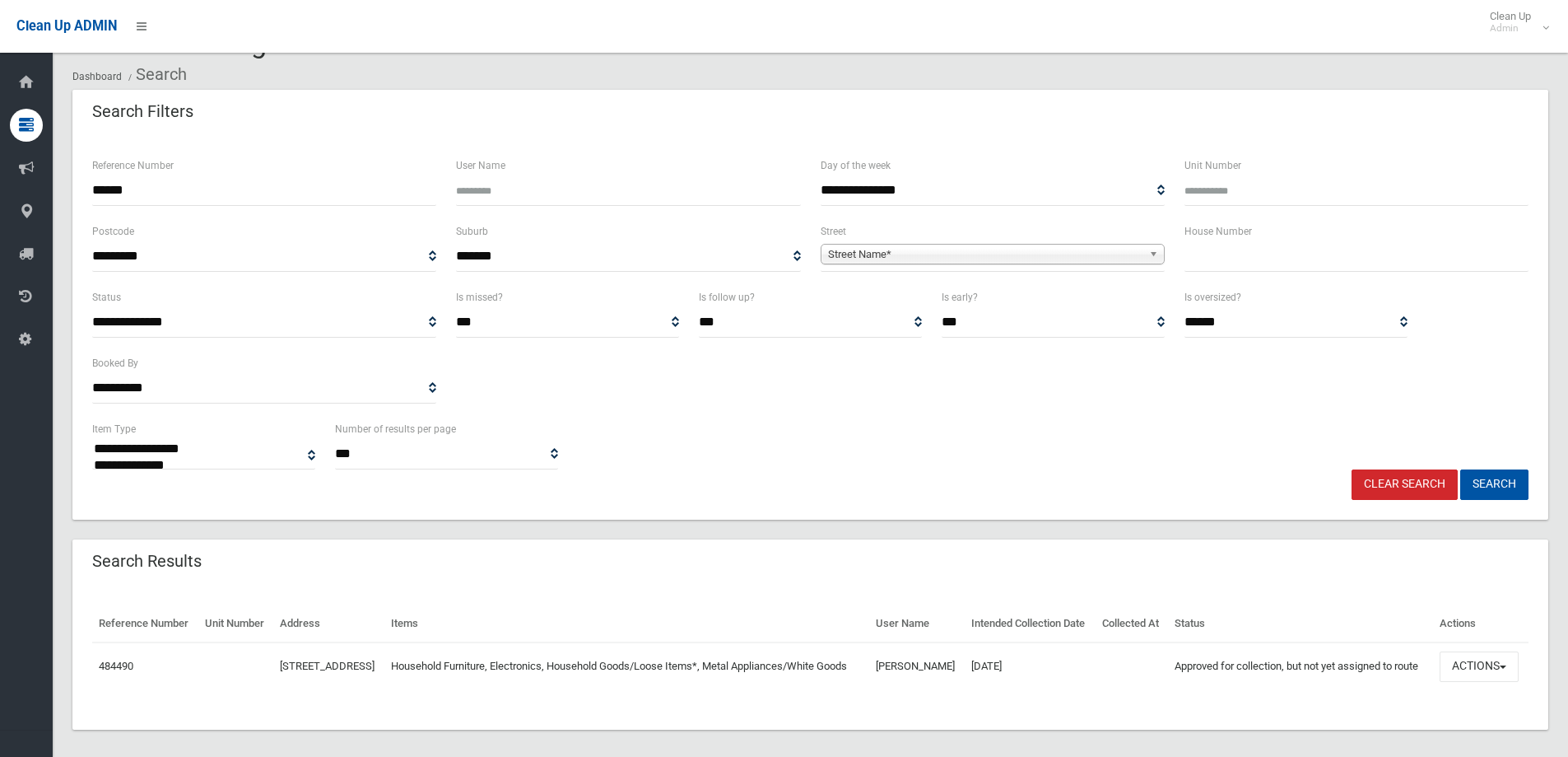
scroll to position [85, 0]
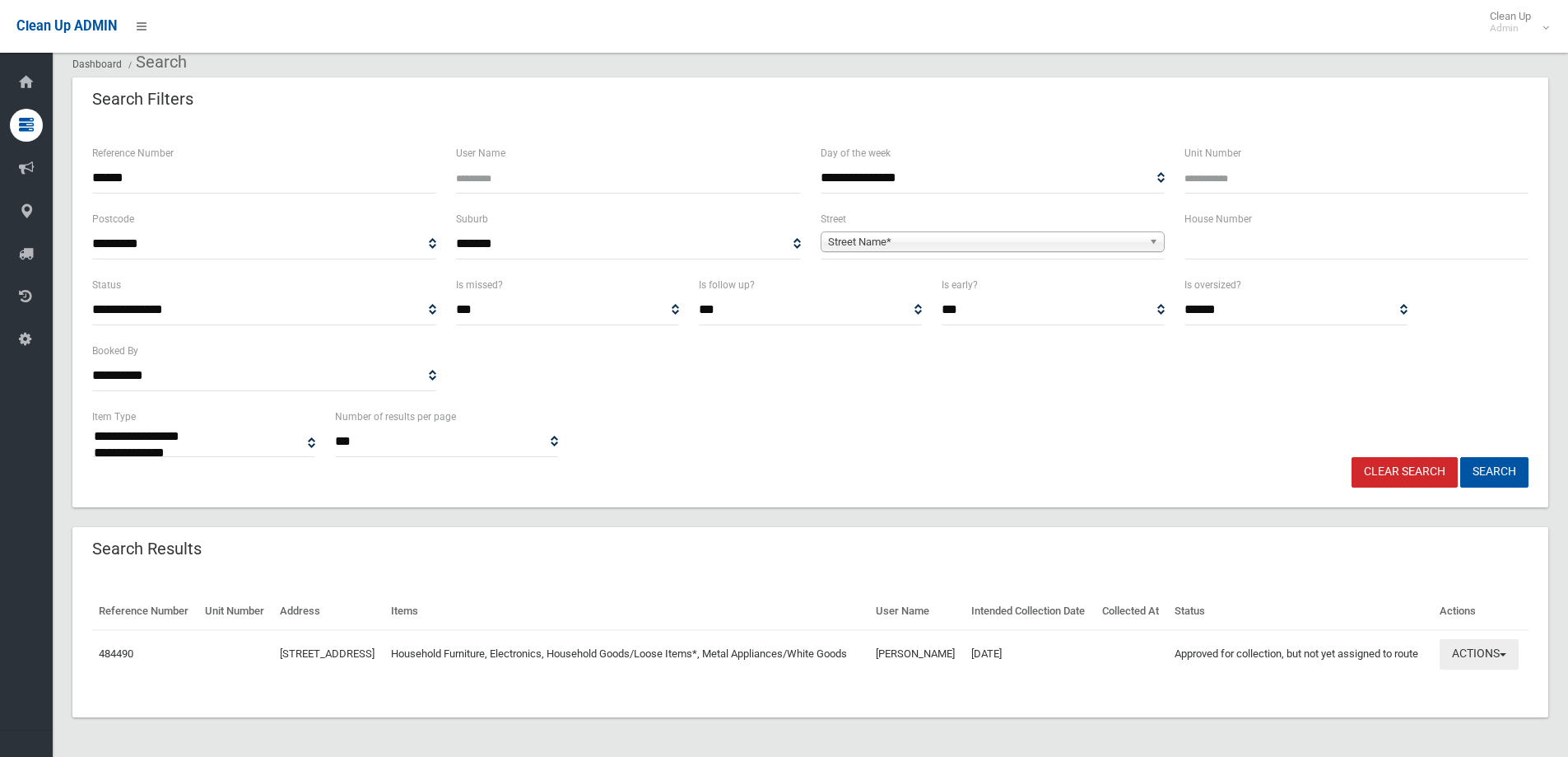
click at [1480, 664] on button "Actions" at bounding box center [1478, 654] width 79 height 31
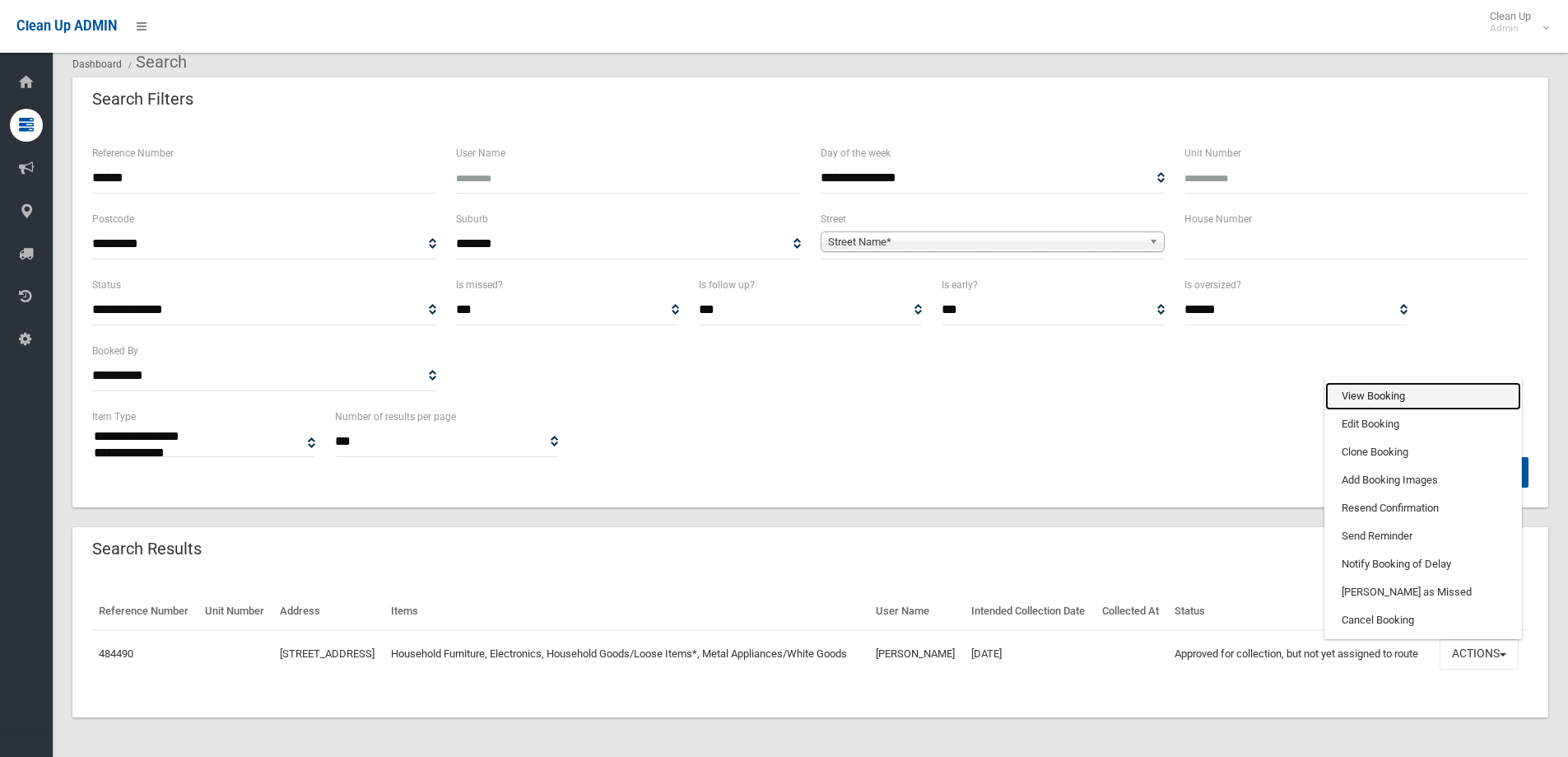
drag, startPoint x: 1384, startPoint y: 393, endPoint x: 1328, endPoint y: 403, distance: 56.9
click at [1384, 391] on link "View Booking" at bounding box center [1422, 396] width 196 height 28
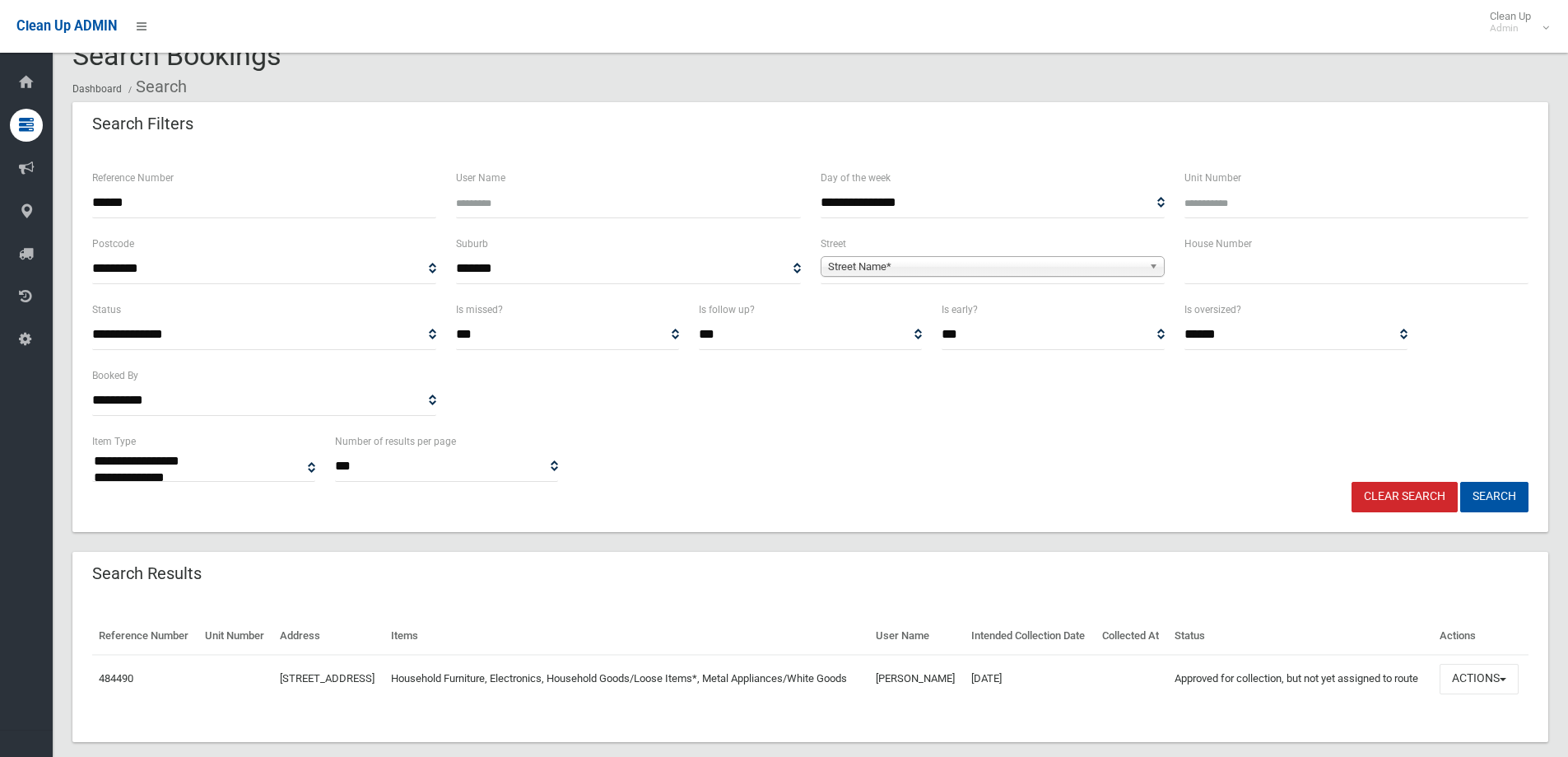
scroll to position [0, 0]
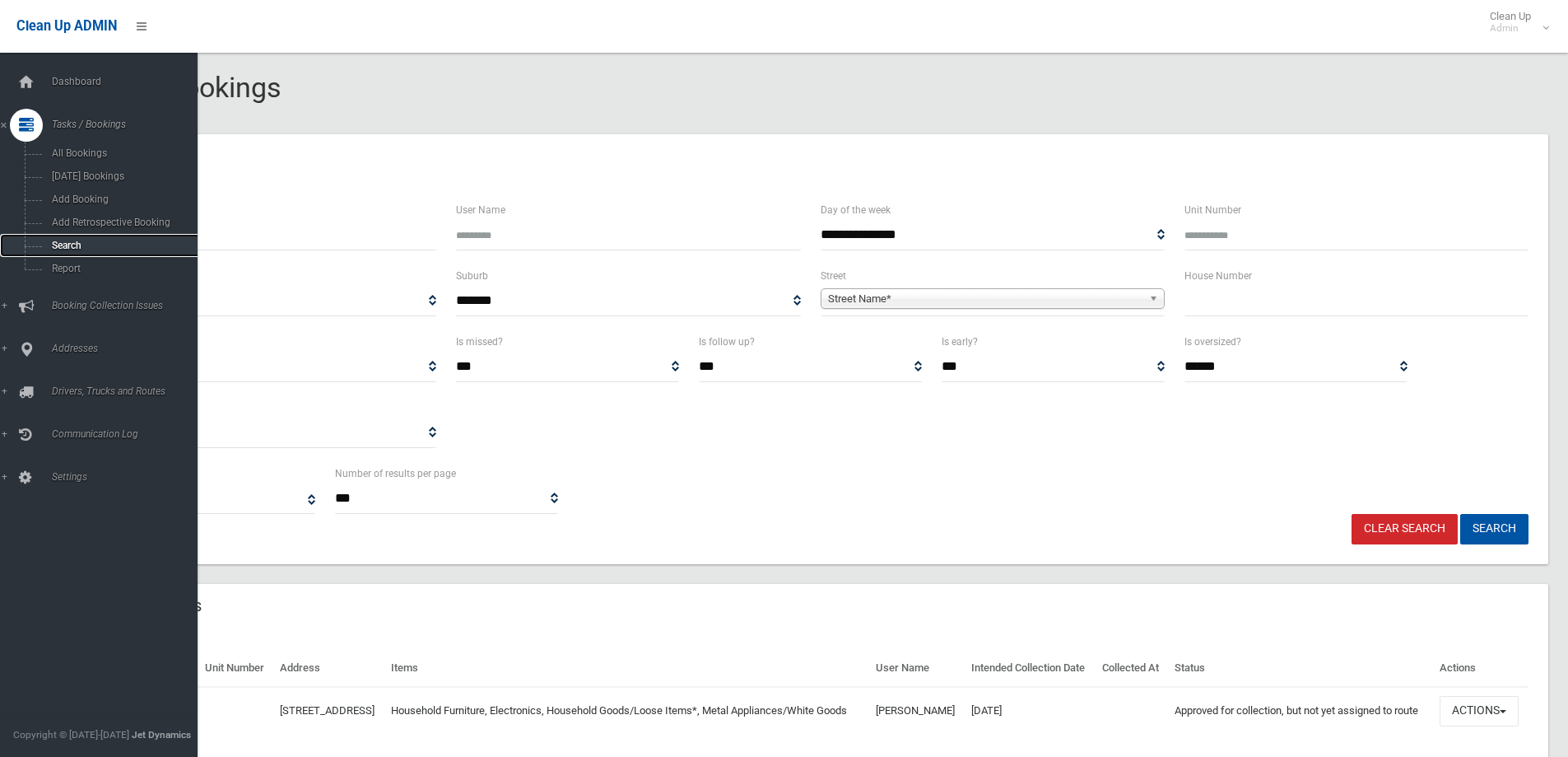
click at [98, 235] on link "Search" at bounding box center [105, 245] width 210 height 23
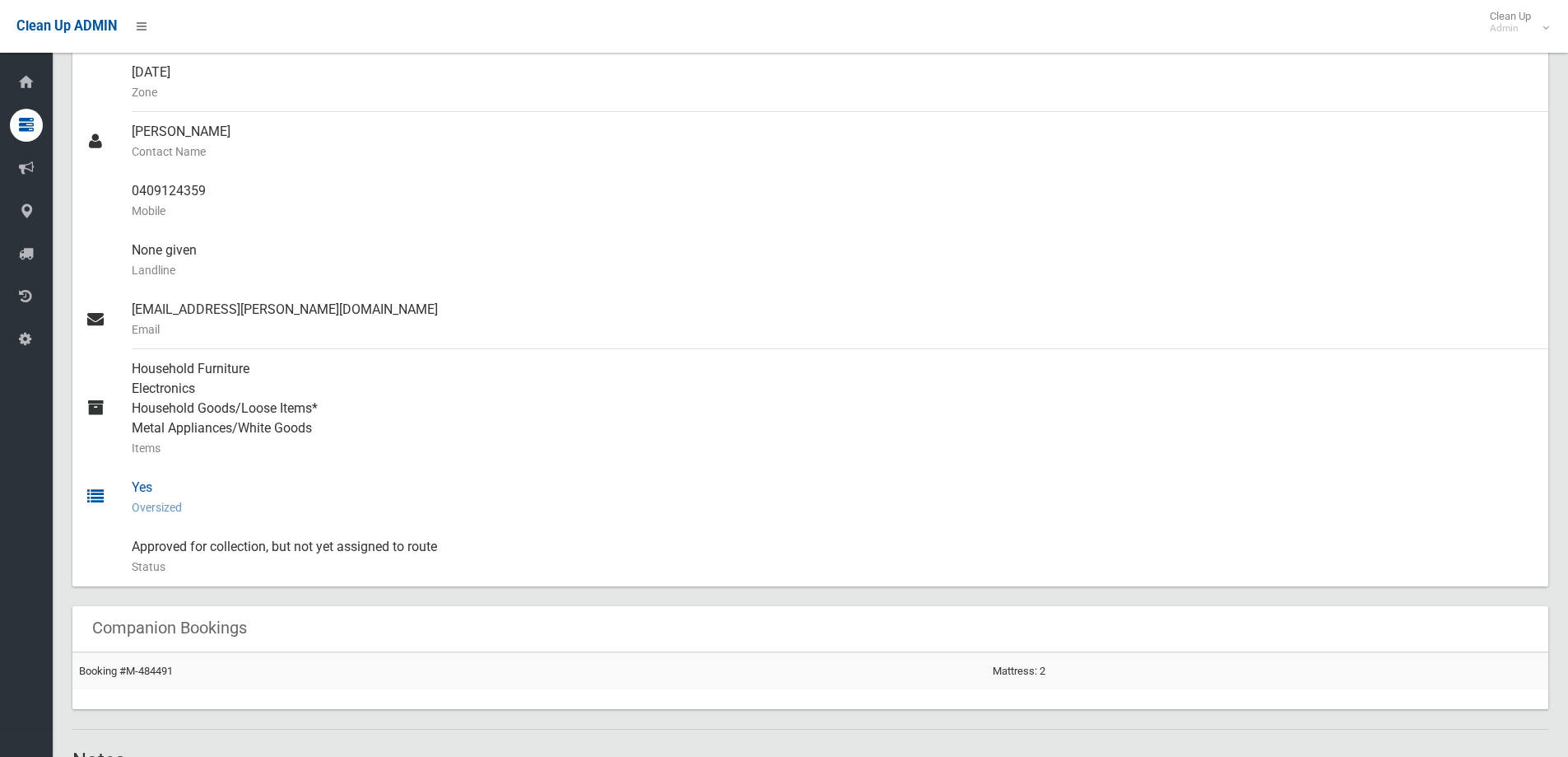
scroll to position [659, 0]
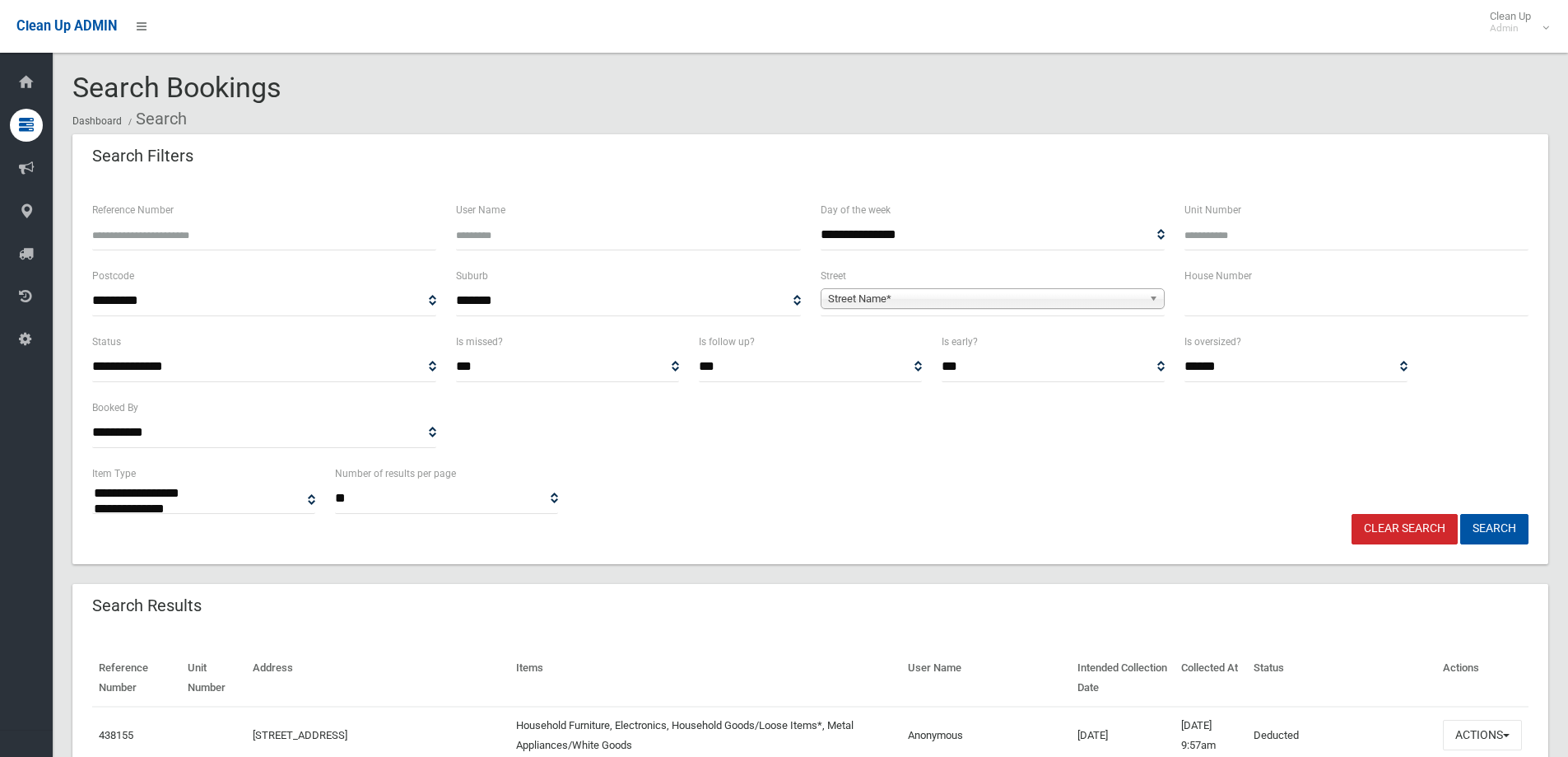
select select
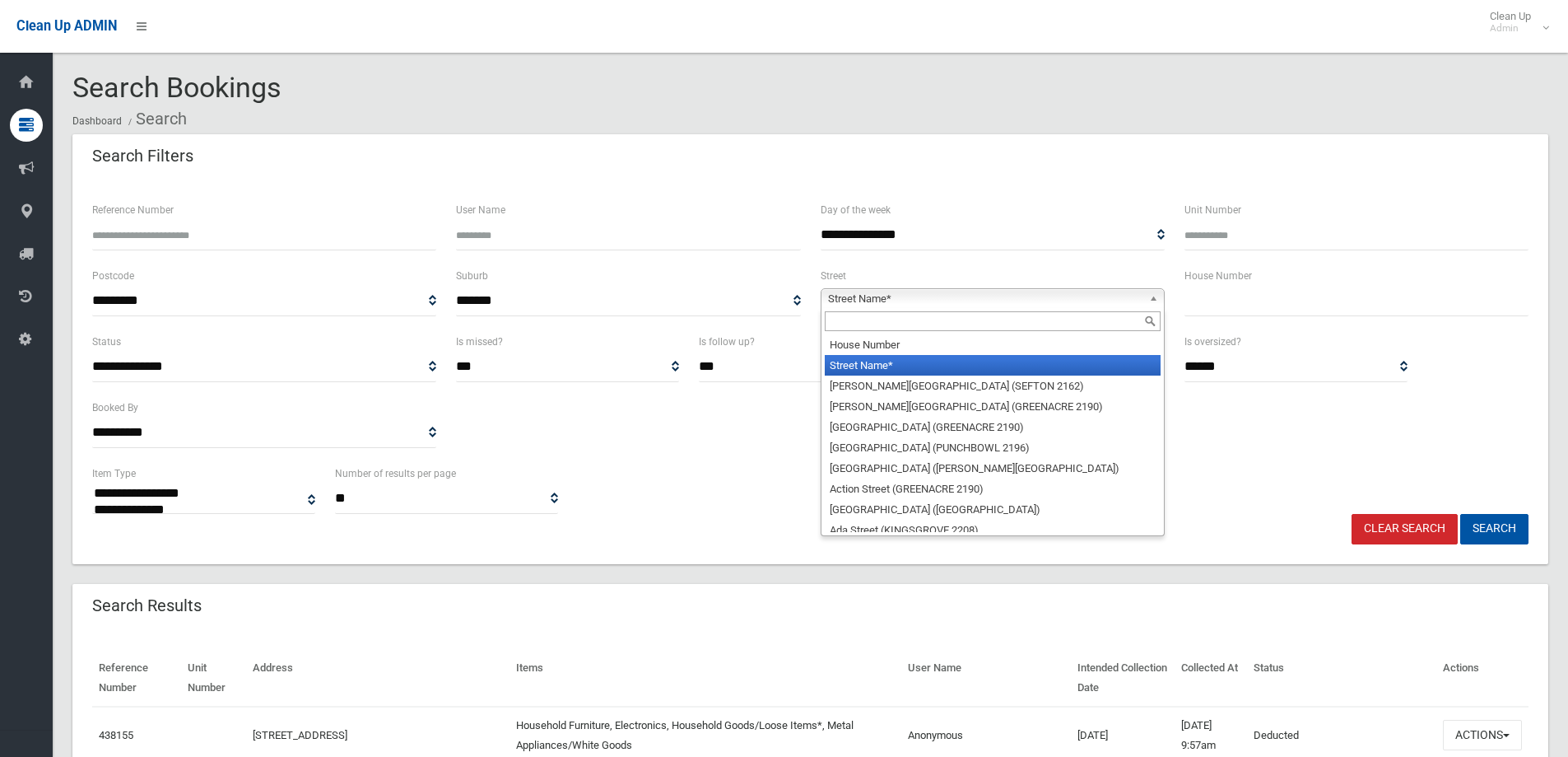
click at [958, 296] on span "Street Name*" at bounding box center [985, 298] width 314 height 20
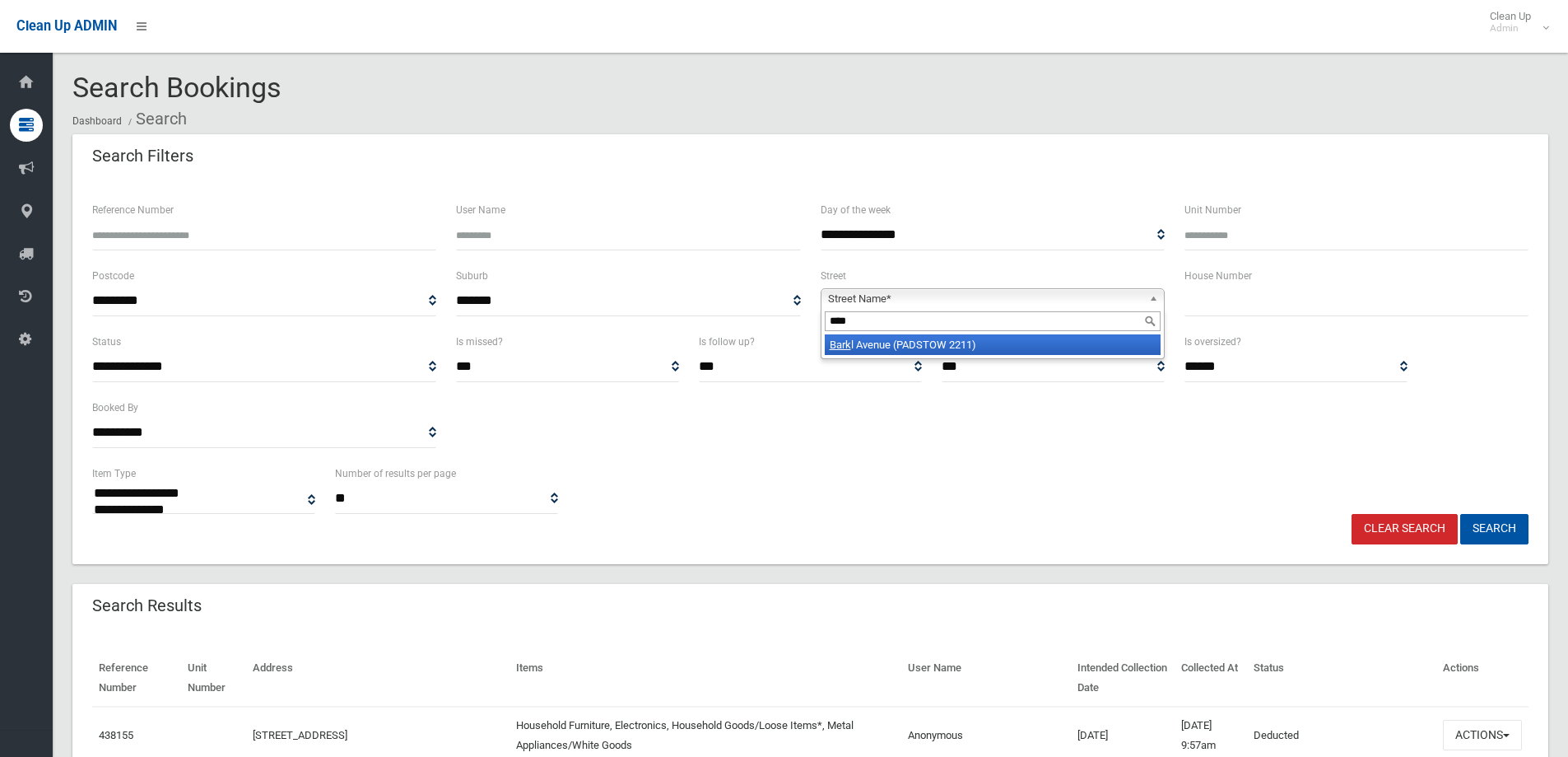
type input "****"
click at [1012, 344] on li "Bark l Avenue (PADSTOW 2211)" at bounding box center [992, 344] width 336 height 21
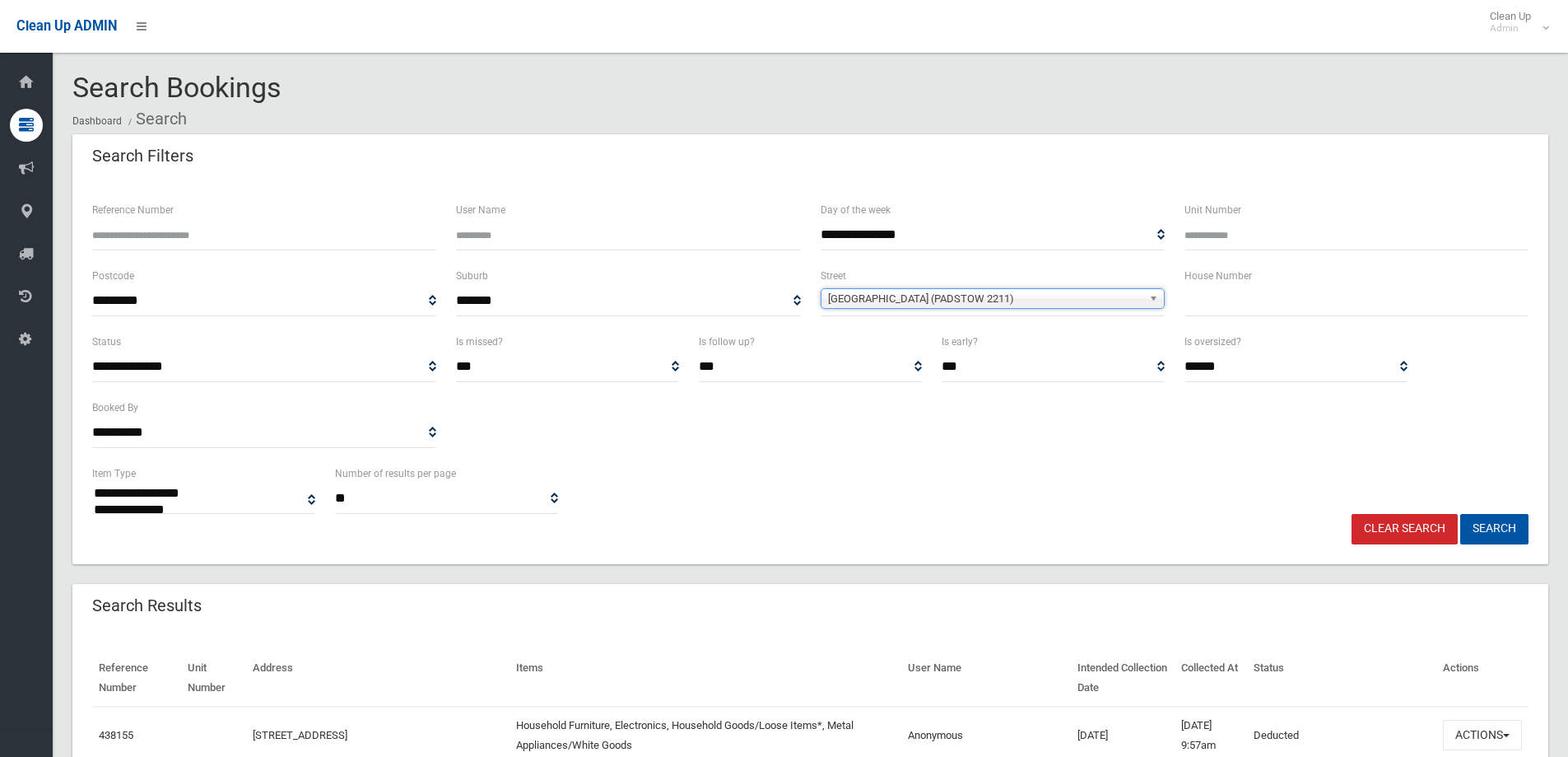
click at [1266, 291] on input "text" at bounding box center [1356, 301] width 344 height 31
type input "***"
click at [1490, 524] on button "Search" at bounding box center [1495, 529] width 68 height 31
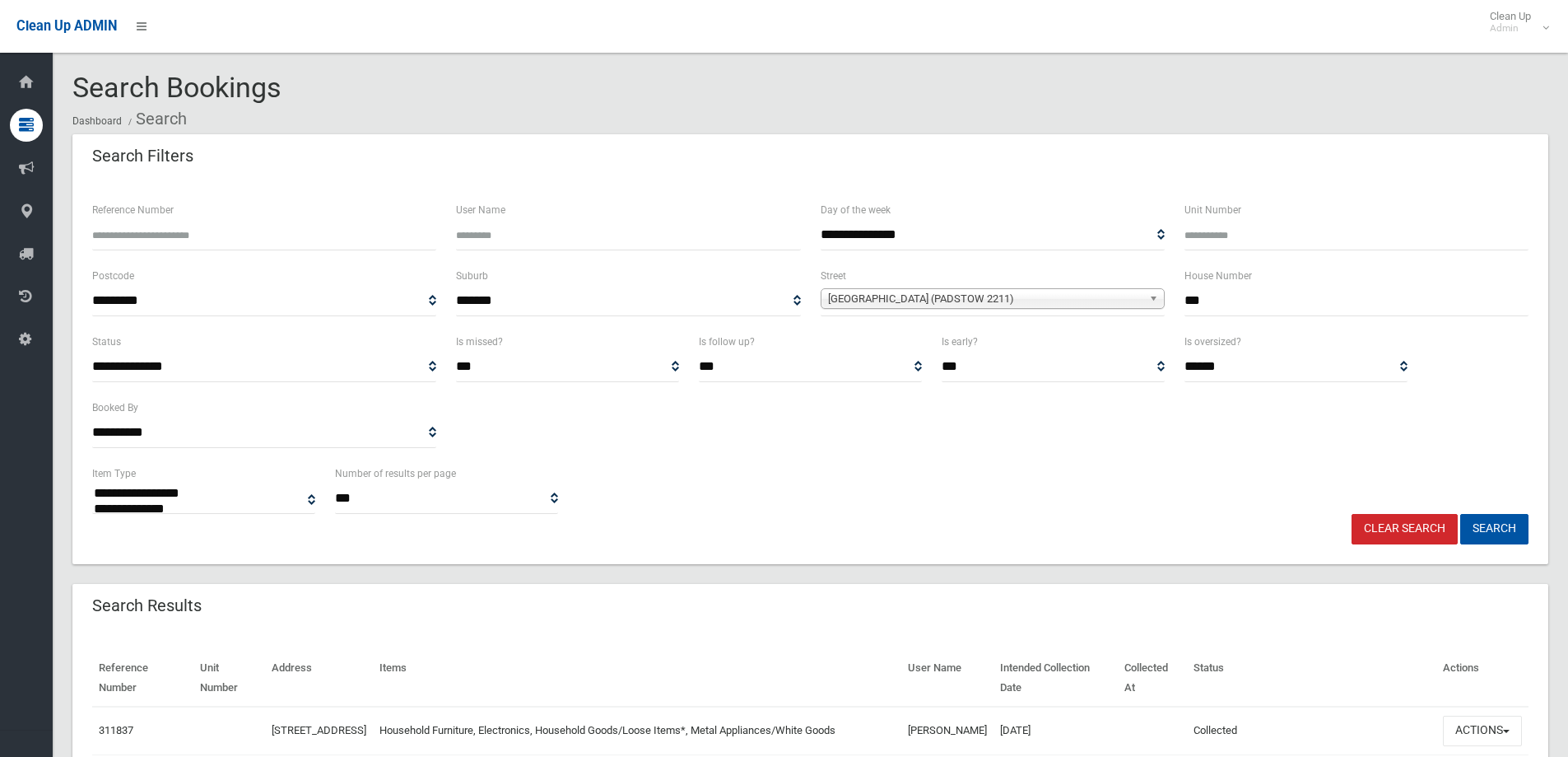
select select
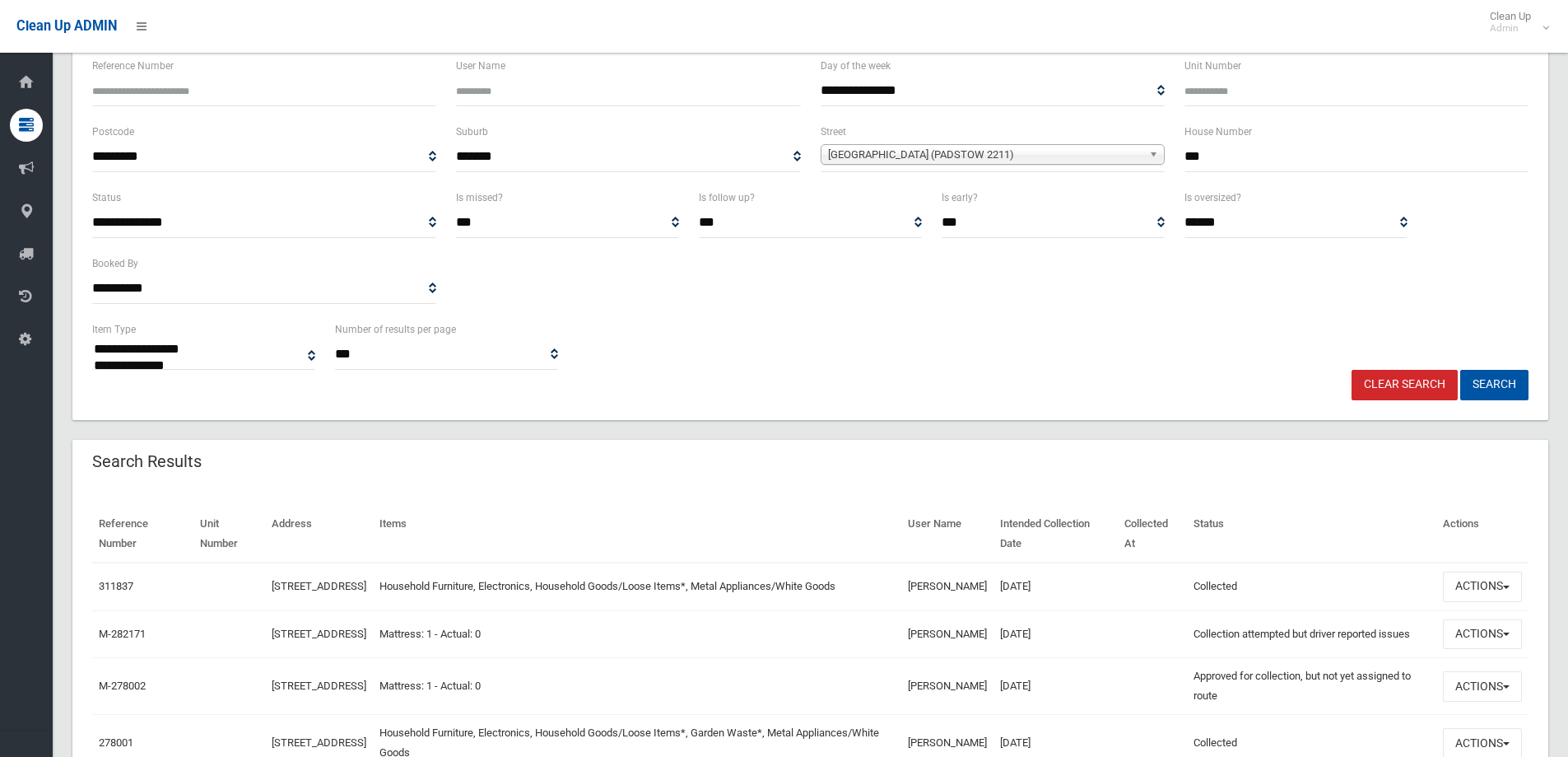
scroll to position [247, 0]
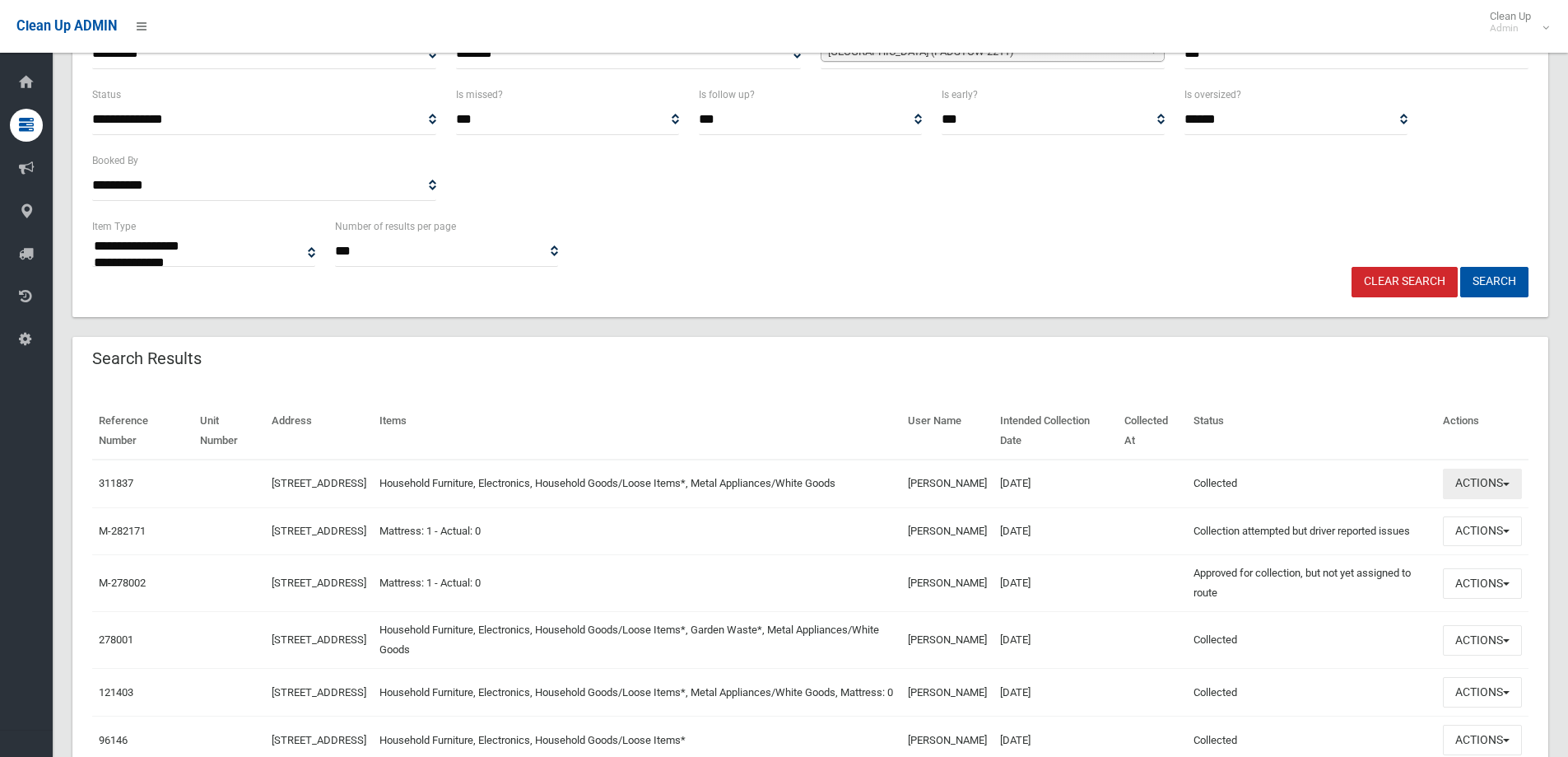
click at [1458, 484] on button "Actions" at bounding box center [1482, 484] width 79 height 31
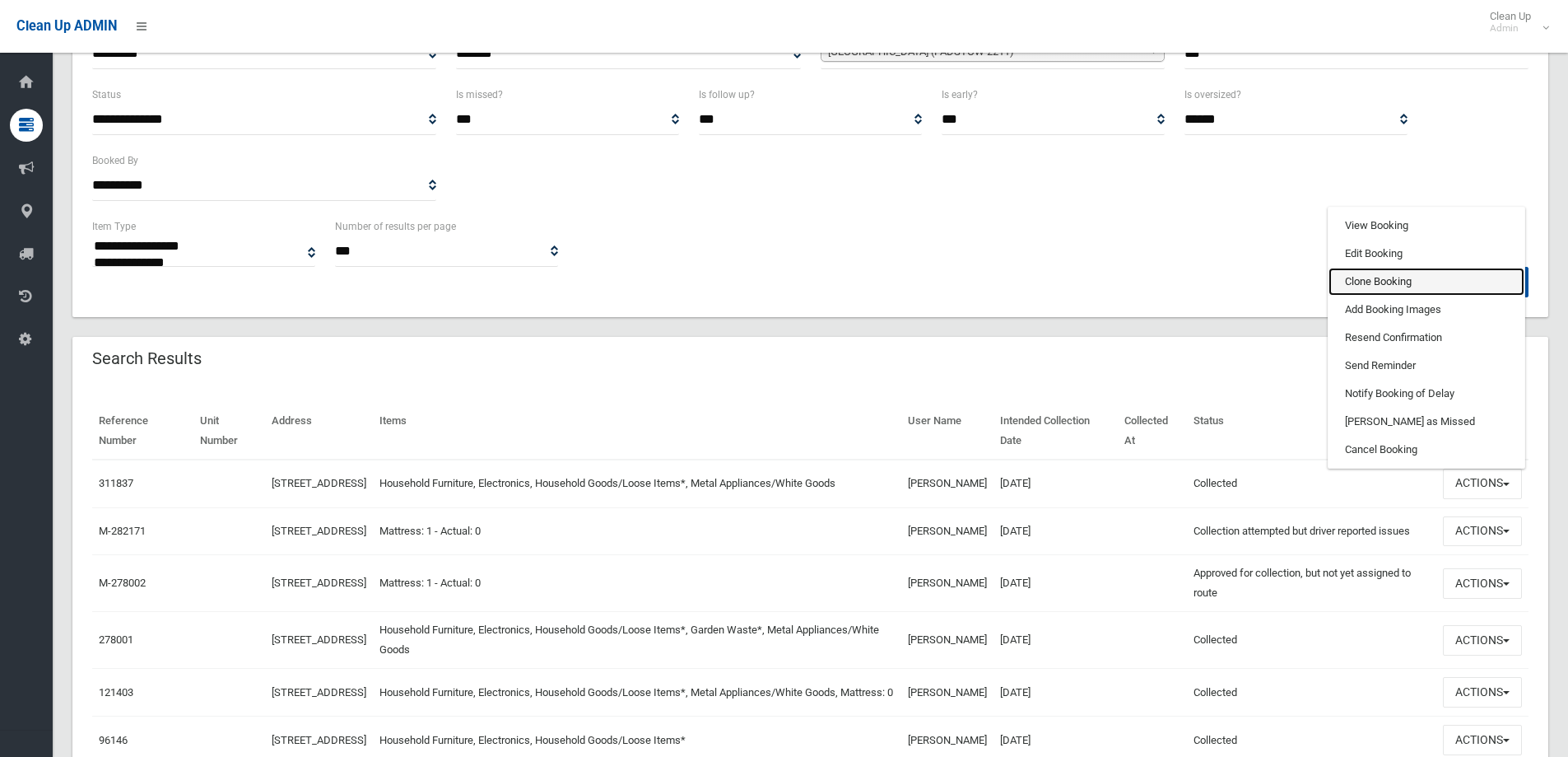
click at [1375, 290] on link "Clone Booking" at bounding box center [1425, 281] width 196 height 28
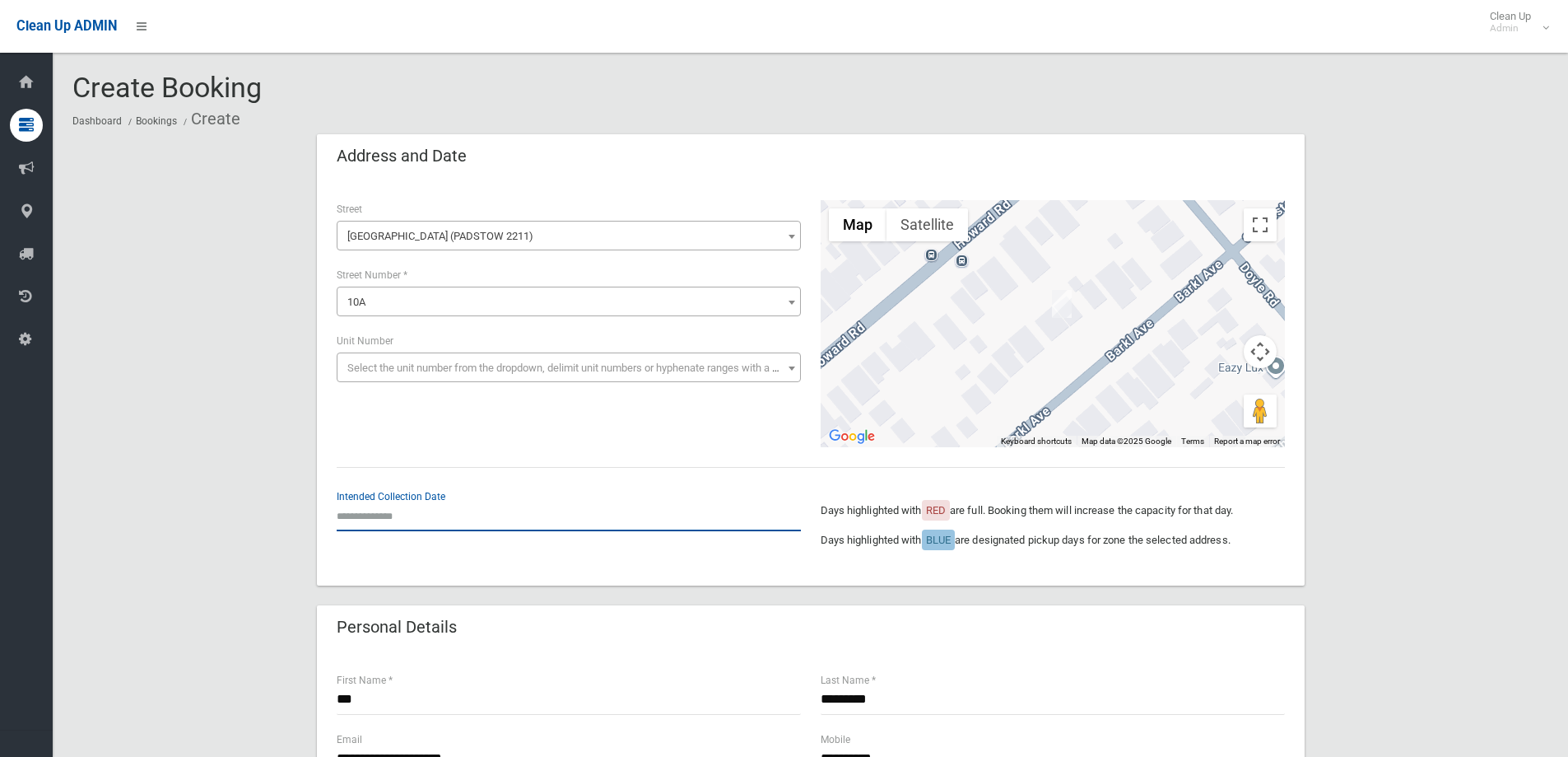
click at [389, 519] on input "text" at bounding box center [569, 516] width 465 height 31
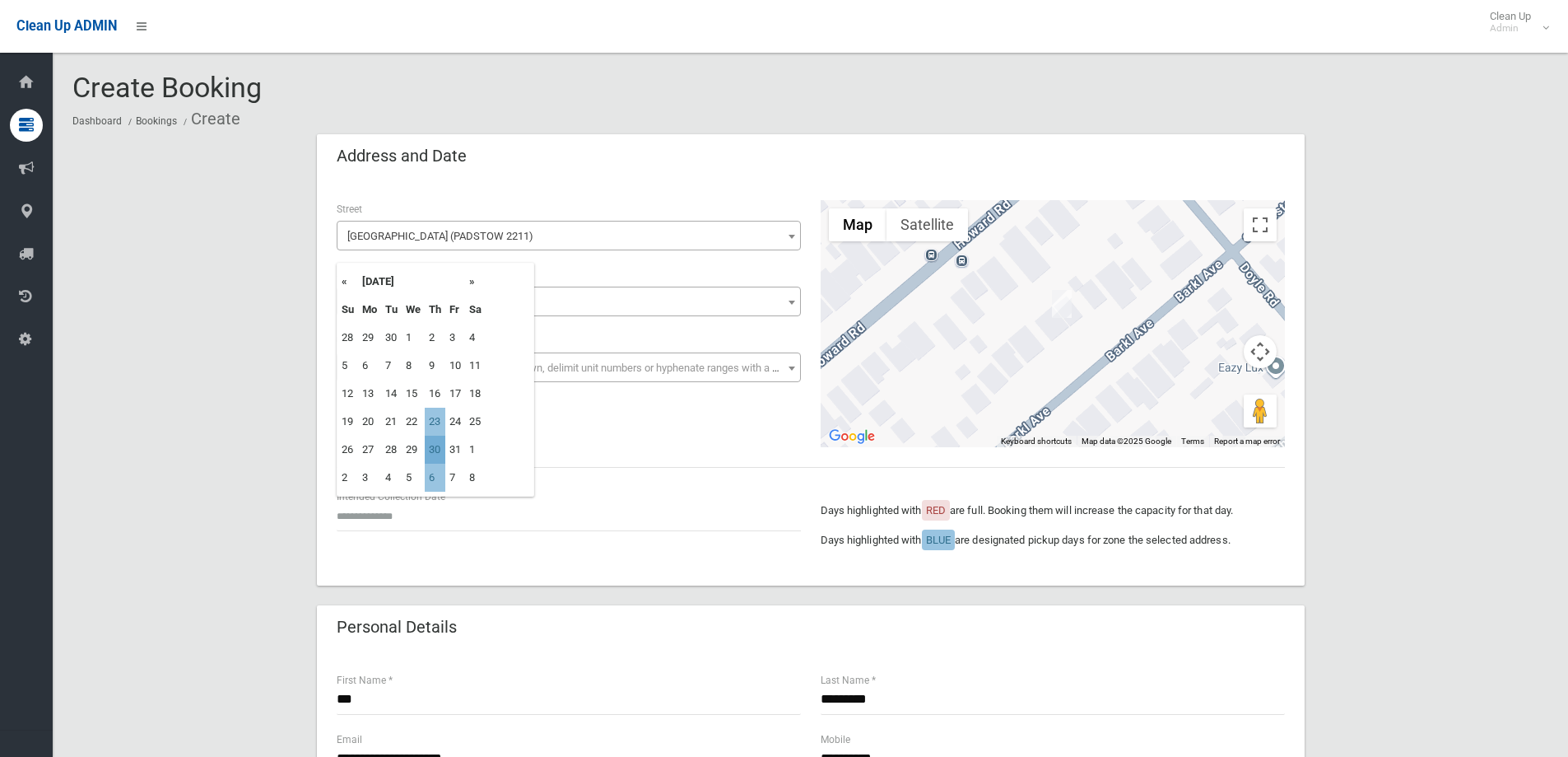
click at [439, 453] on td "30" at bounding box center [435, 449] width 20 height 28
type input "**********"
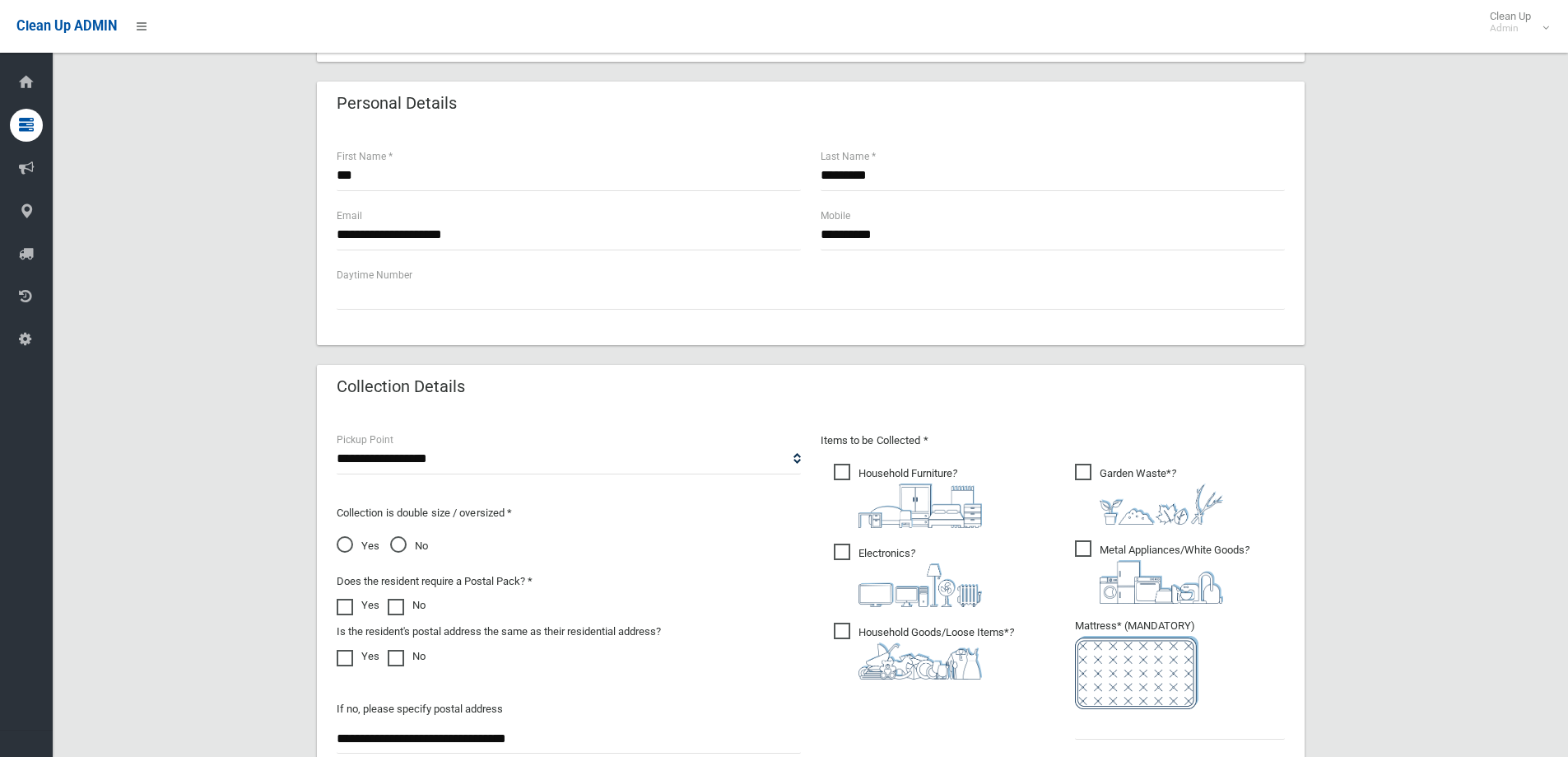
scroll to position [577, 0]
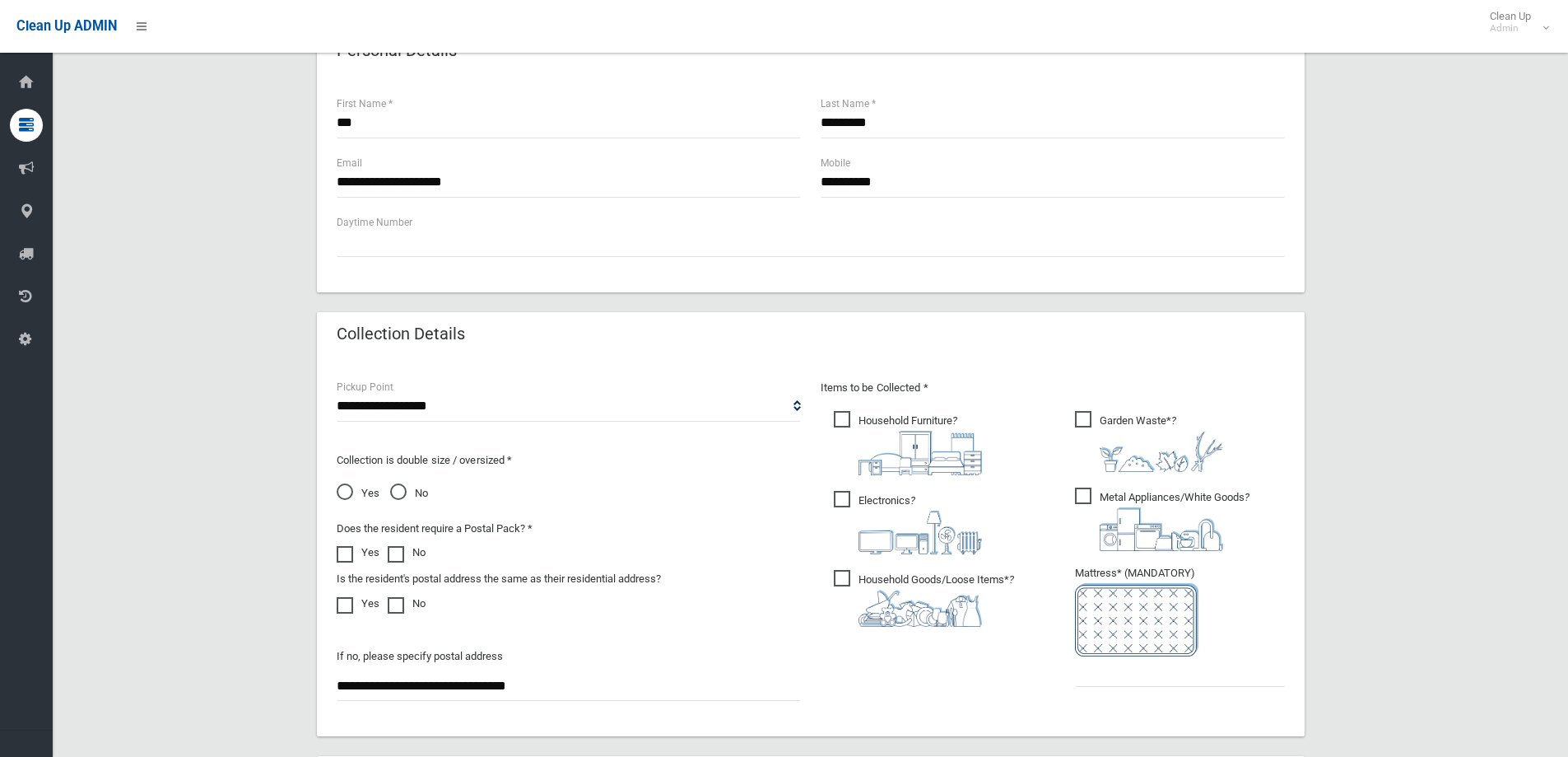
click at [1085, 450] on span "Garden Waste* ?" at bounding box center [1149, 441] width 148 height 61
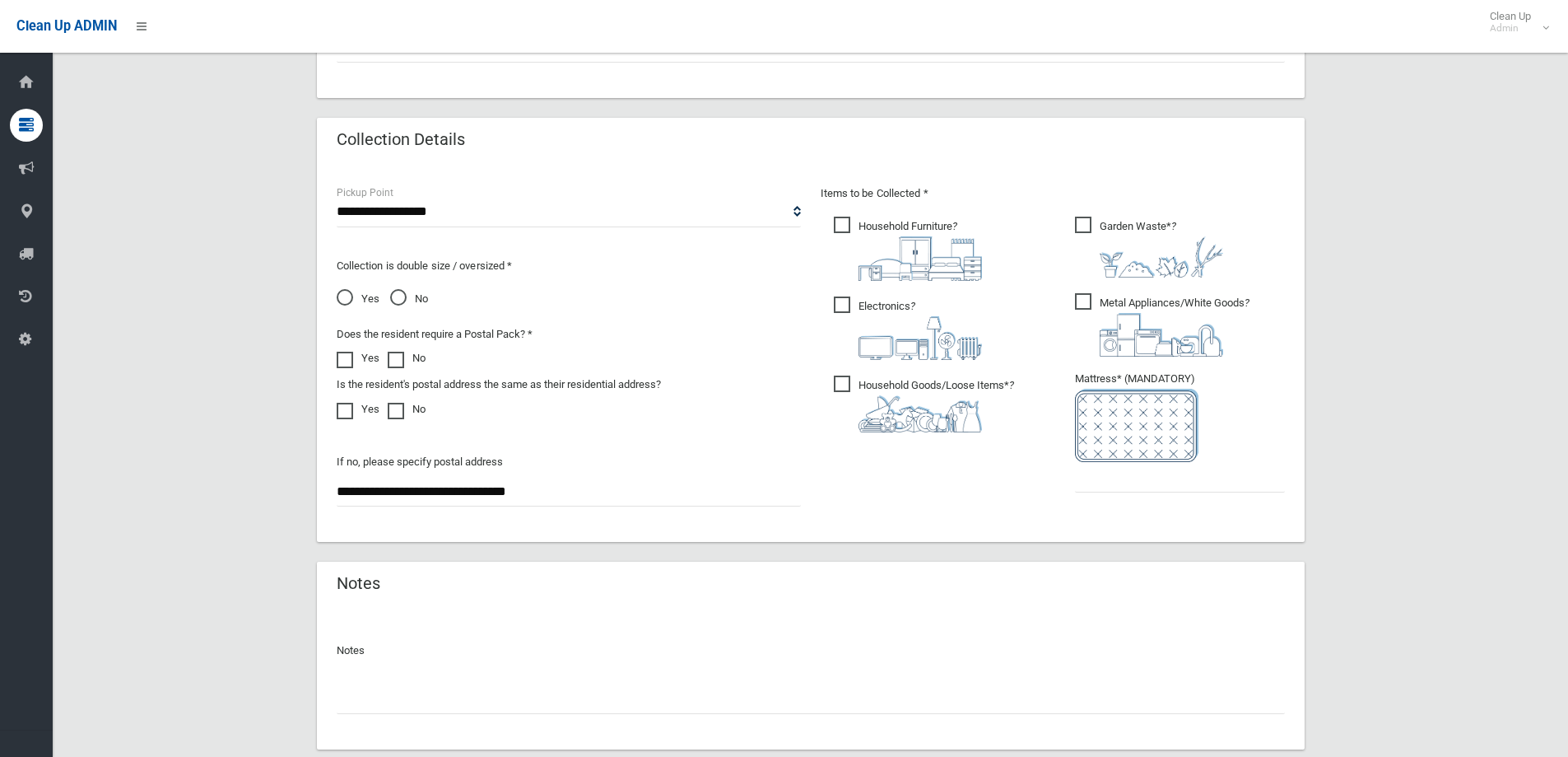
scroll to position [872, 0]
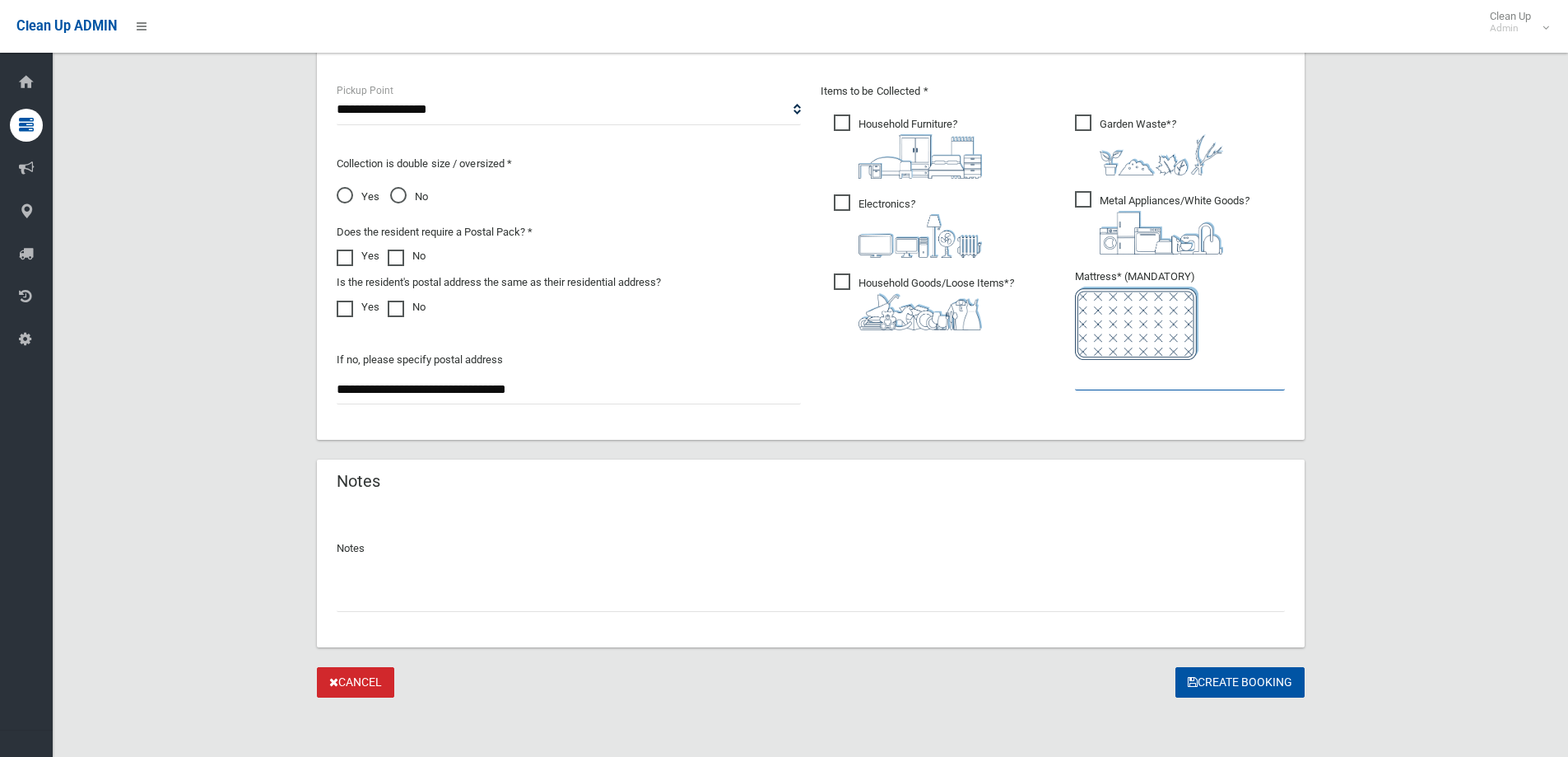
click at [1175, 385] on input "text" at bounding box center [1180, 375] width 210 height 31
type input "*"
click at [1282, 691] on button "Create Booking" at bounding box center [1239, 683] width 129 height 31
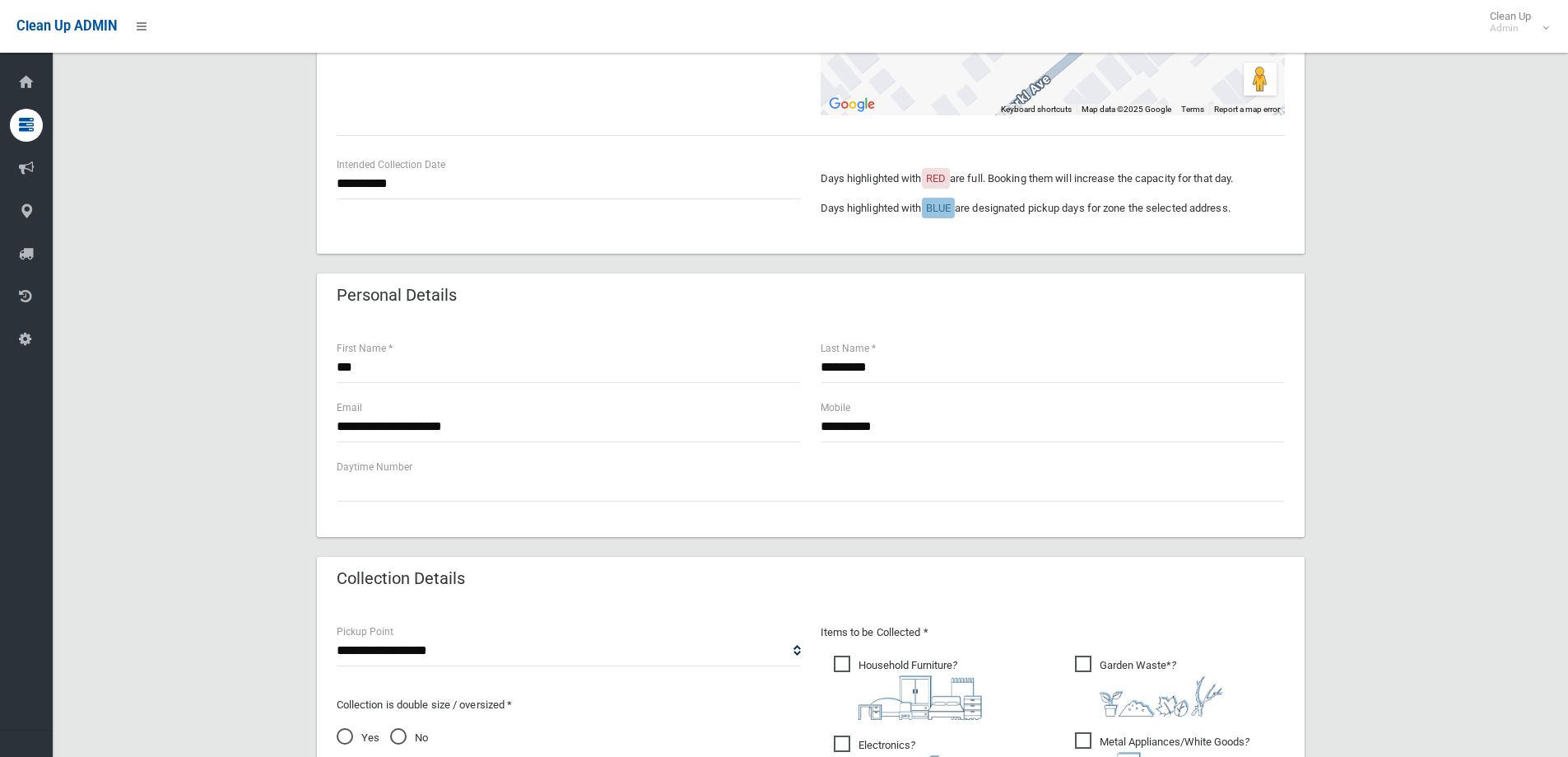
scroll to position [0, 0]
